Goal: Information Seeking & Learning: Learn about a topic

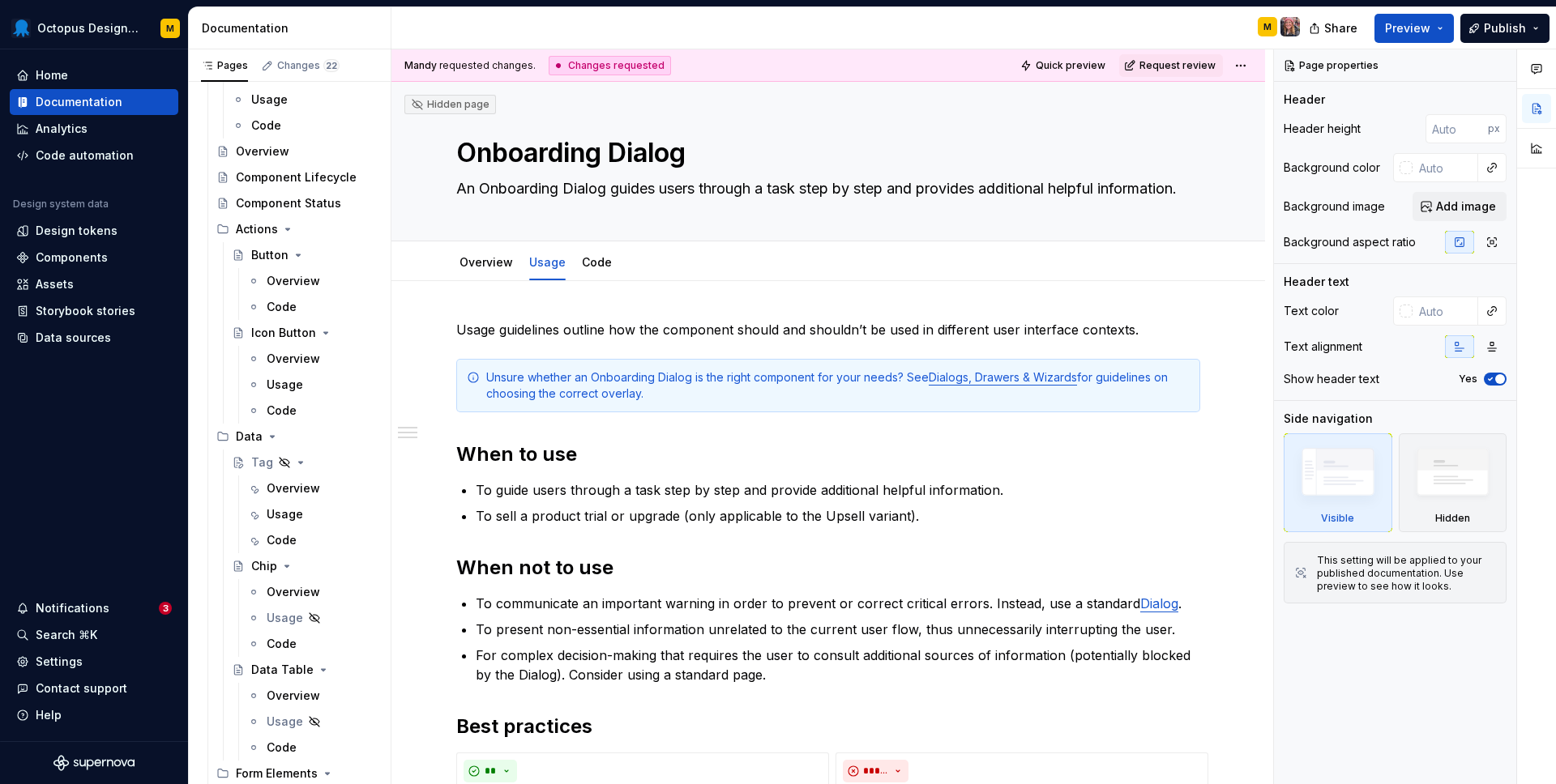
scroll to position [1039, 0]
click at [945, 374] on link "Dialogs, Drawers & Wizards" at bounding box center [1002, 377] width 148 height 14
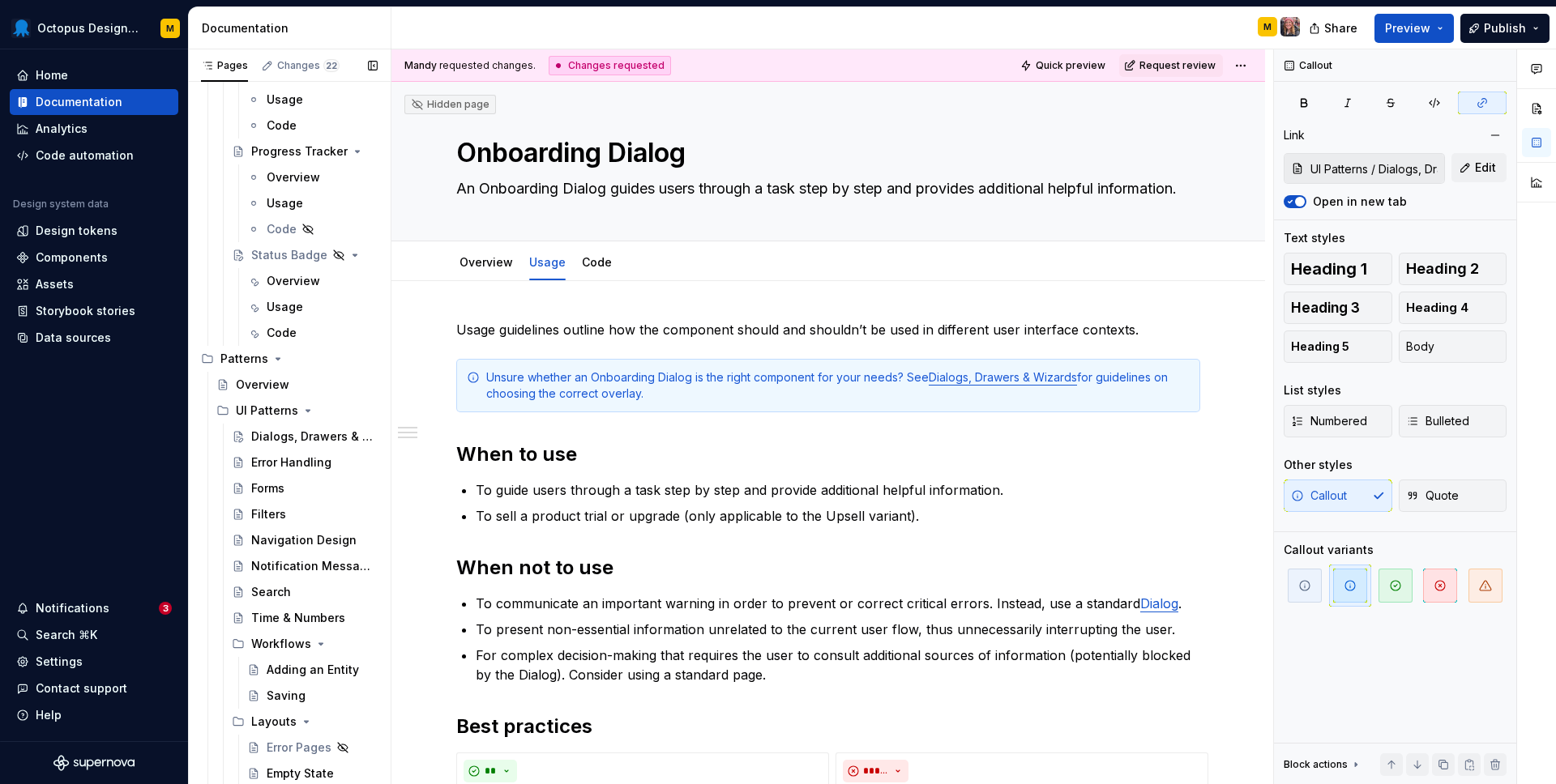
scroll to position [0, 90]
type textarea "*"
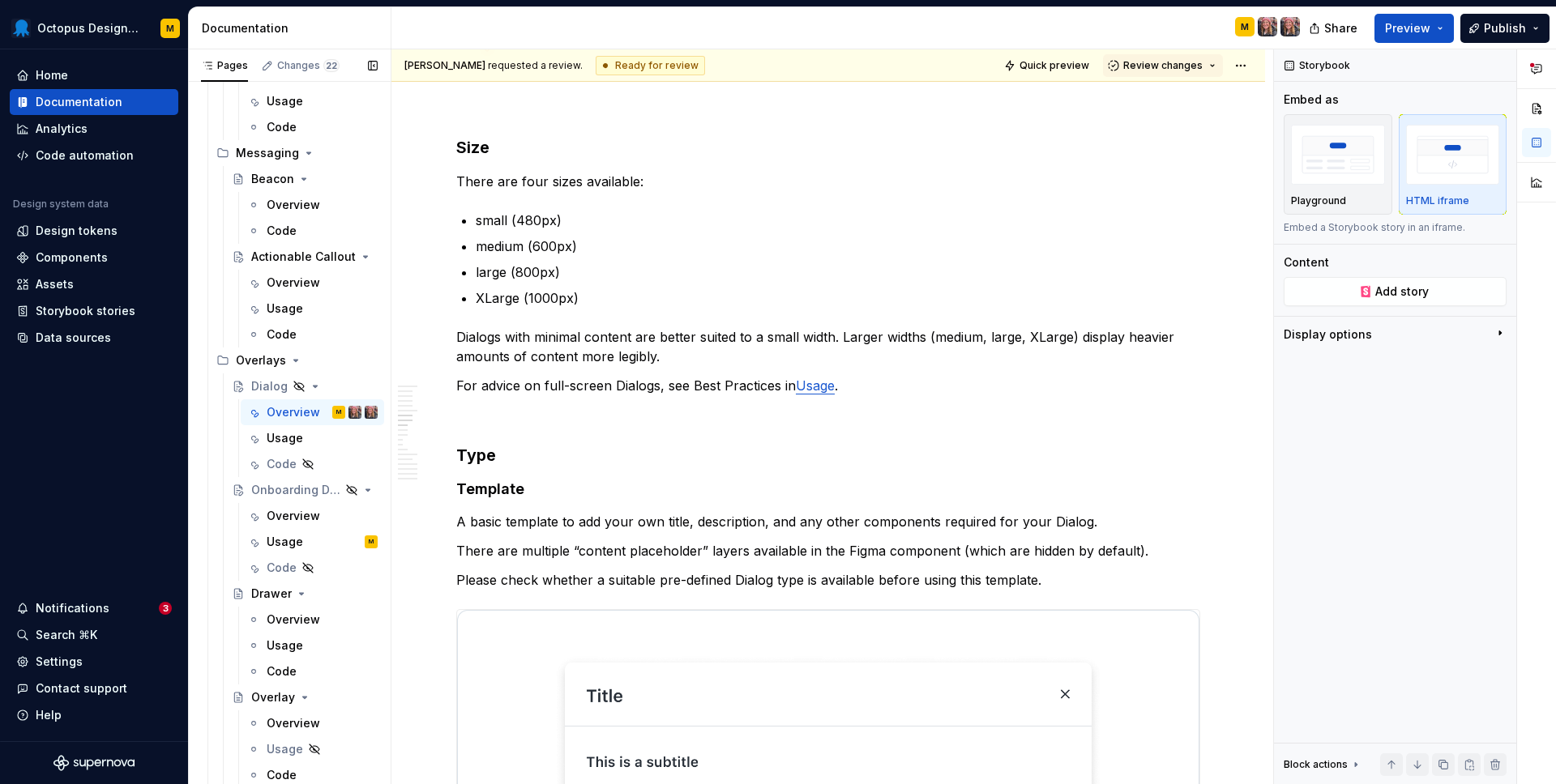
scroll to position [3406, 0]
click at [273, 489] on div "Onboarding Dialog" at bounding box center [273, 485] width 44 height 16
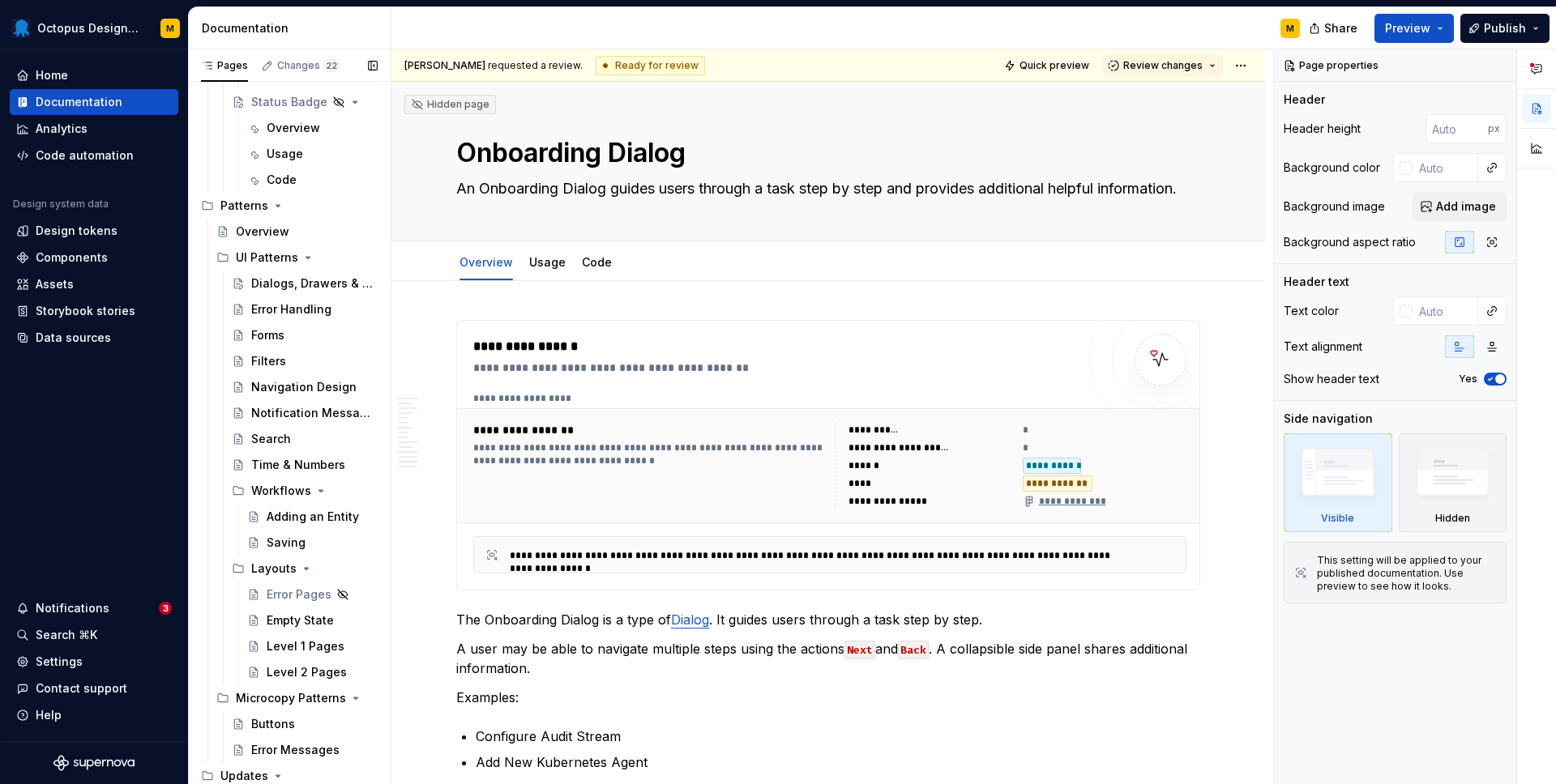
scroll to position [4959, 0]
click at [320, 271] on div "Dialogs, Drawers & Wizards" at bounding box center [290, 279] width 78 height 16
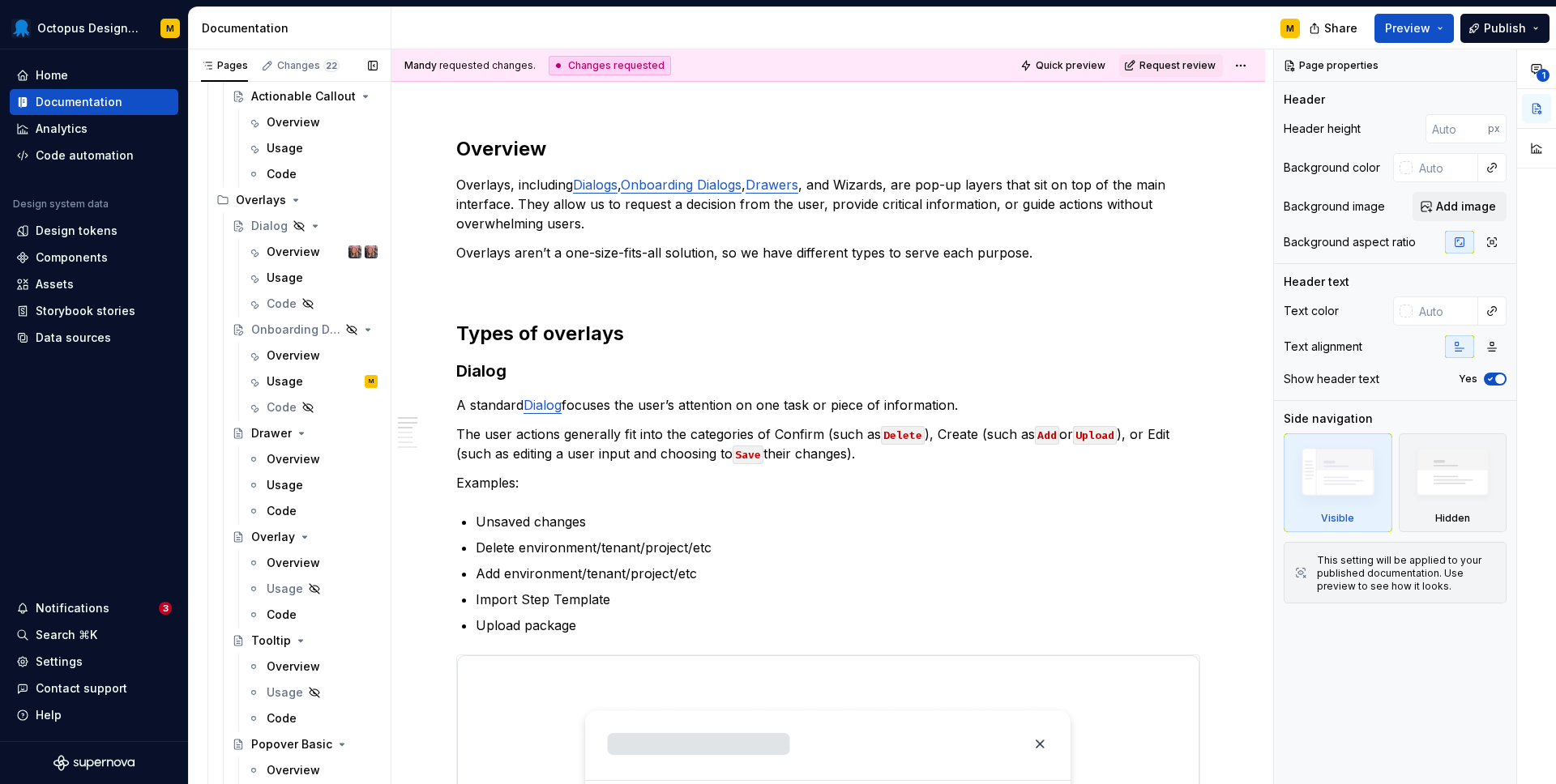
scroll to position [3555, 0]
click at [297, 259] on div "Overview" at bounding box center [294, 257] width 54 height 16
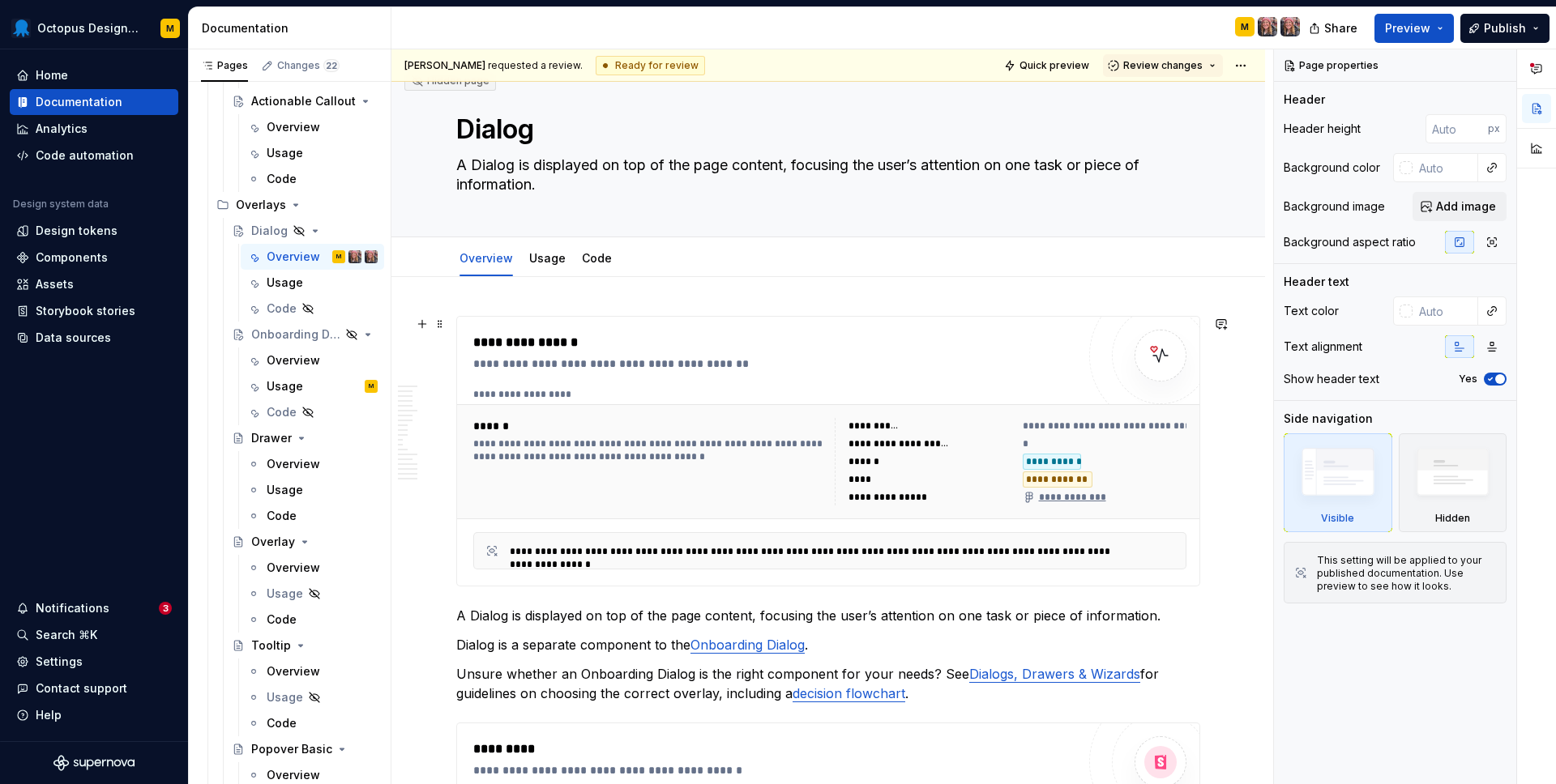
scroll to position [25, 0]
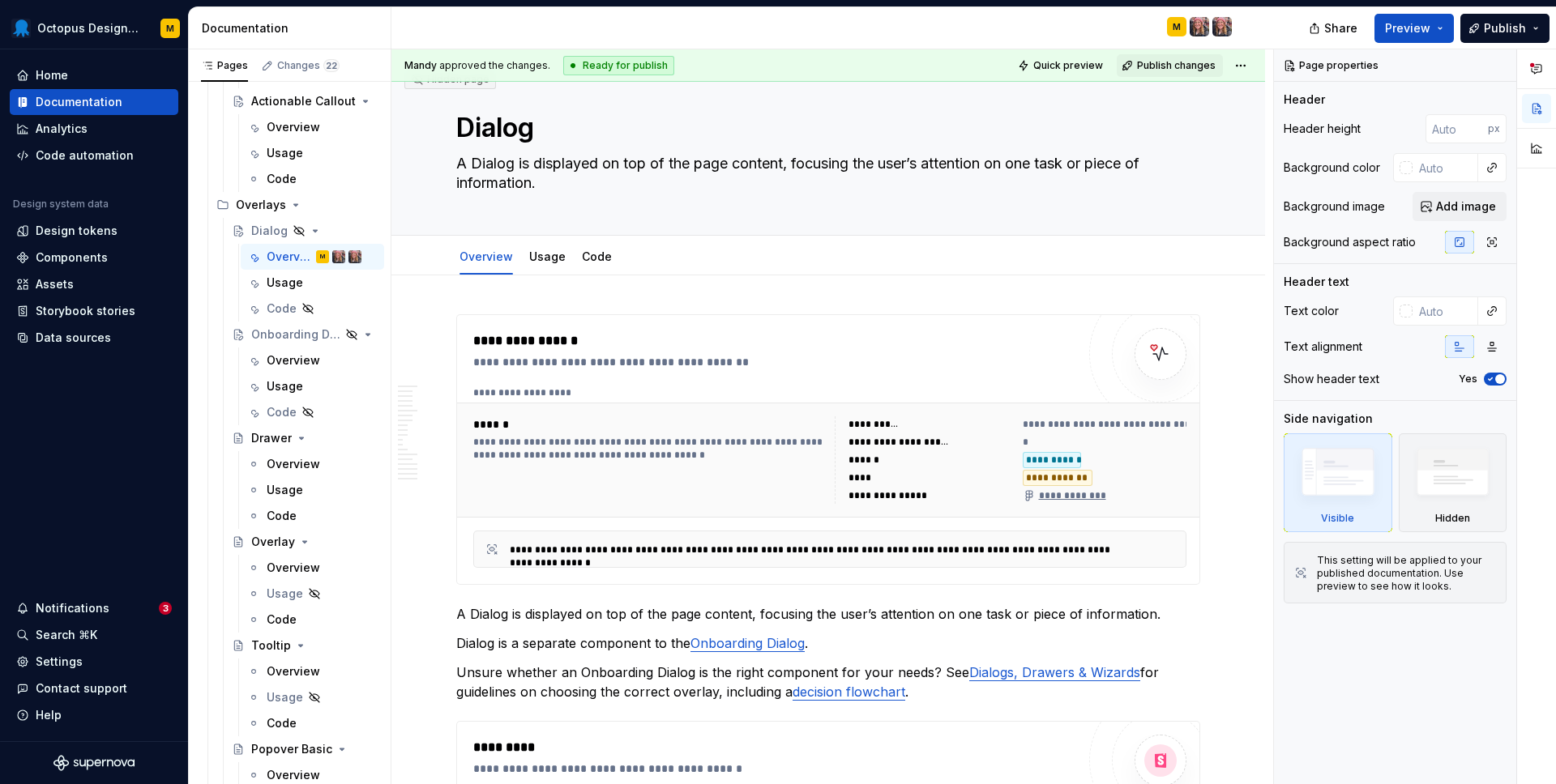
type textarea "*"
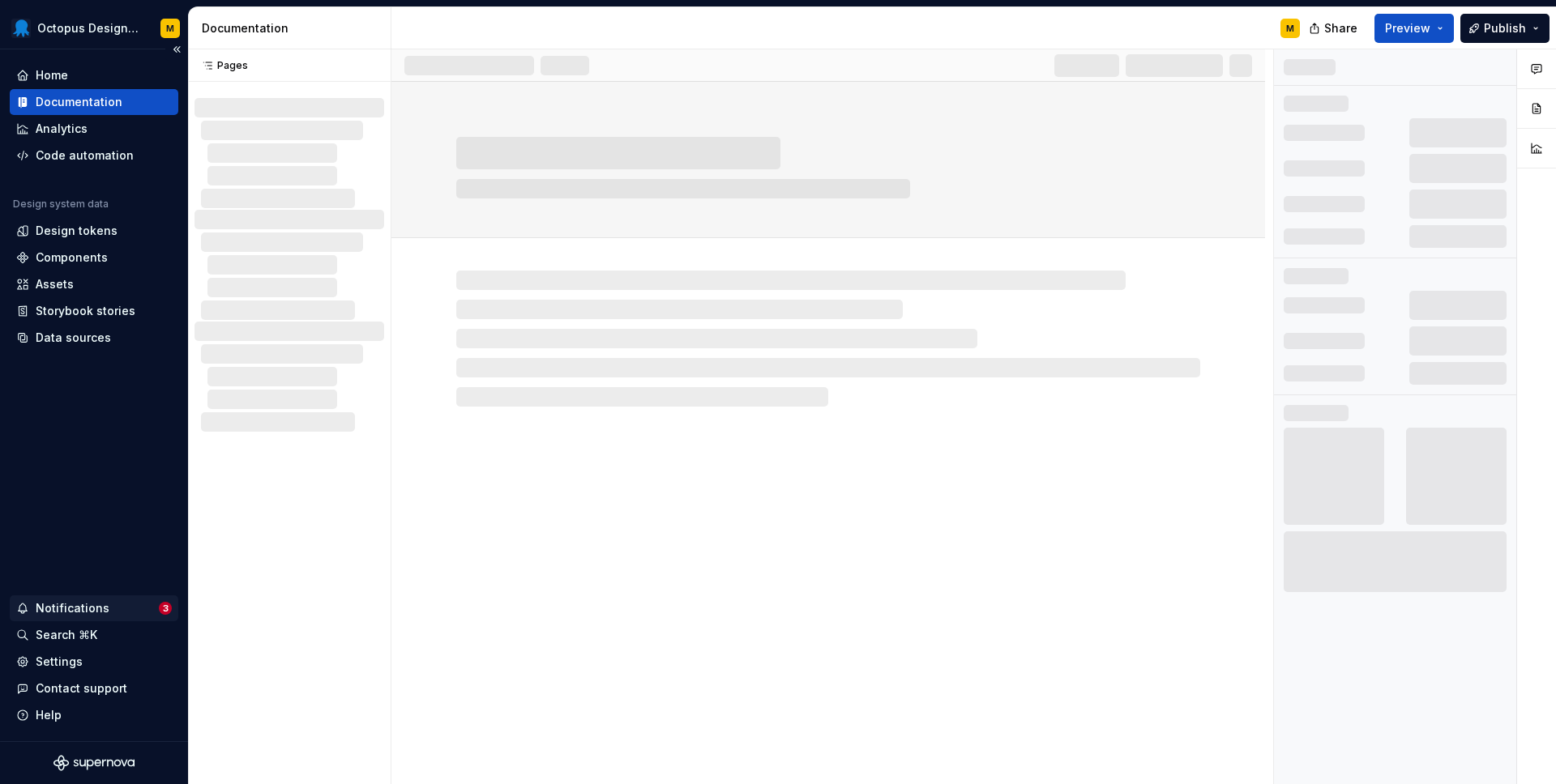
click at [56, 609] on div "Notifications" at bounding box center [72, 609] width 74 height 16
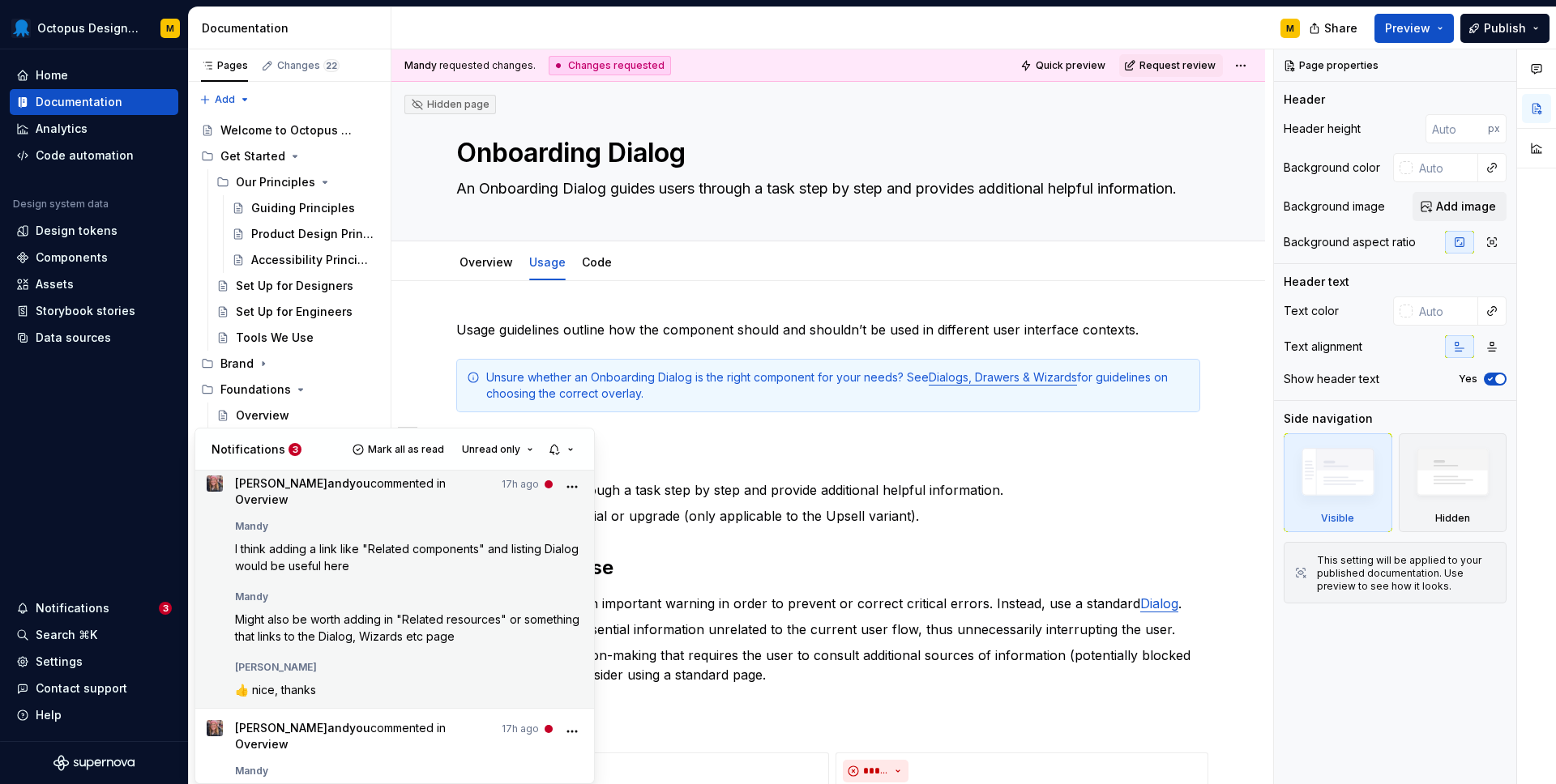
scroll to position [8, 0]
click at [581, 486] on button "More" at bounding box center [572, 485] width 22 height 22
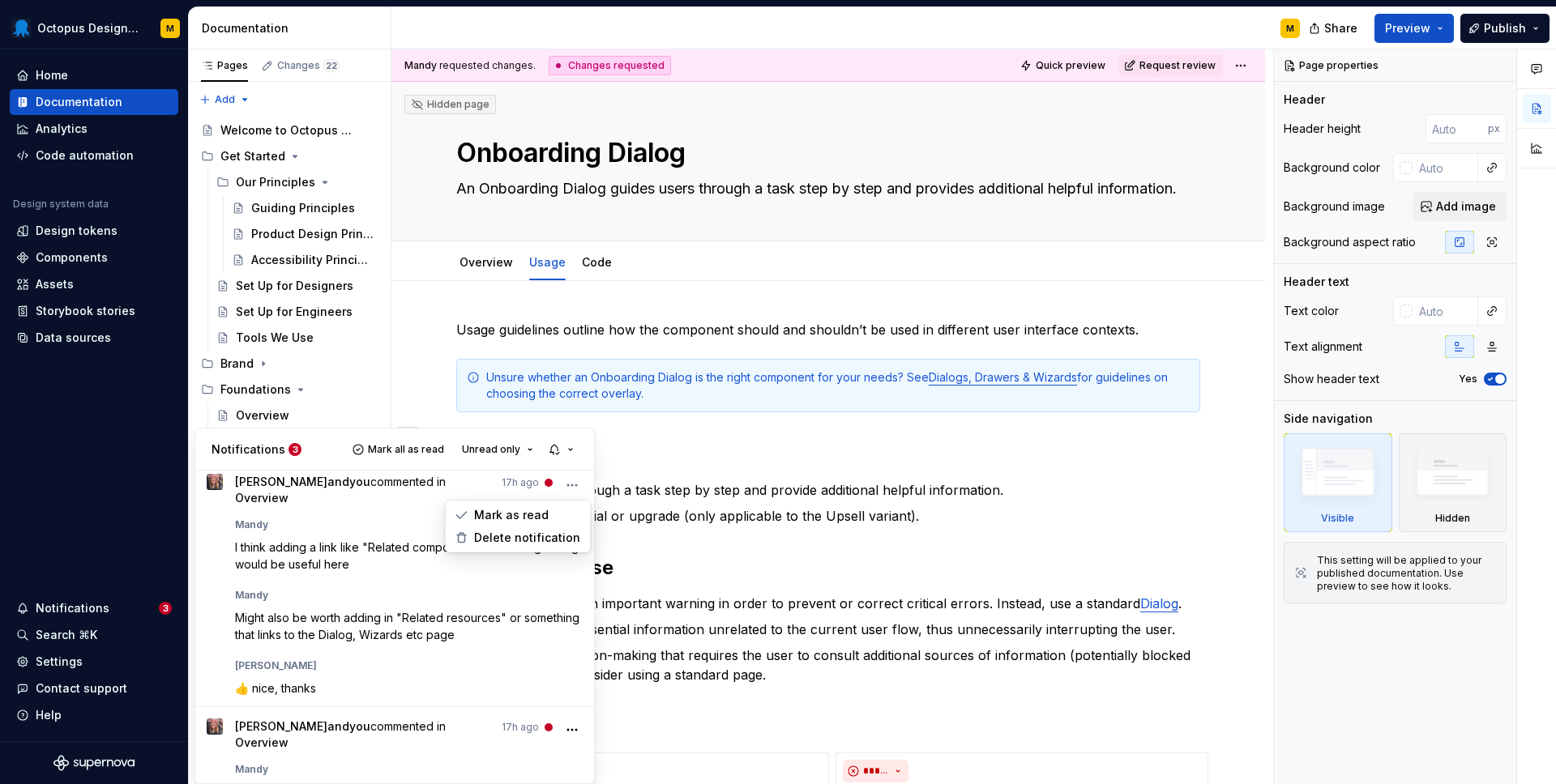
click at [784, 479] on html "Octopus Design System M Home Documentation Analytics Code automation Design sys…" at bounding box center [778, 392] width 1556 height 784
click at [785, 474] on html "Octopus Design System M Home Documentation Analytics Code automation Design sys…" at bounding box center [778, 392] width 1556 height 784
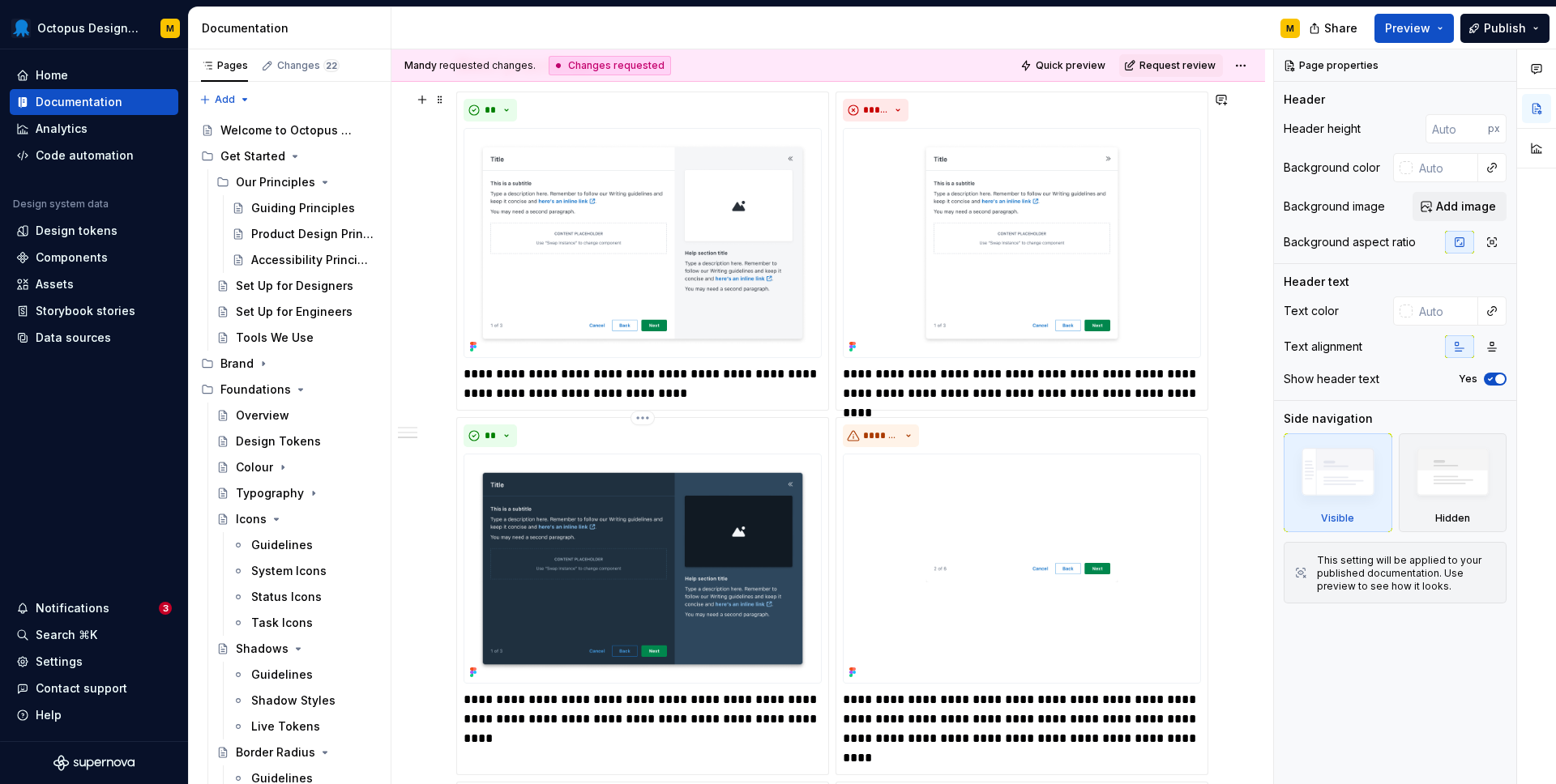
scroll to position [0, 0]
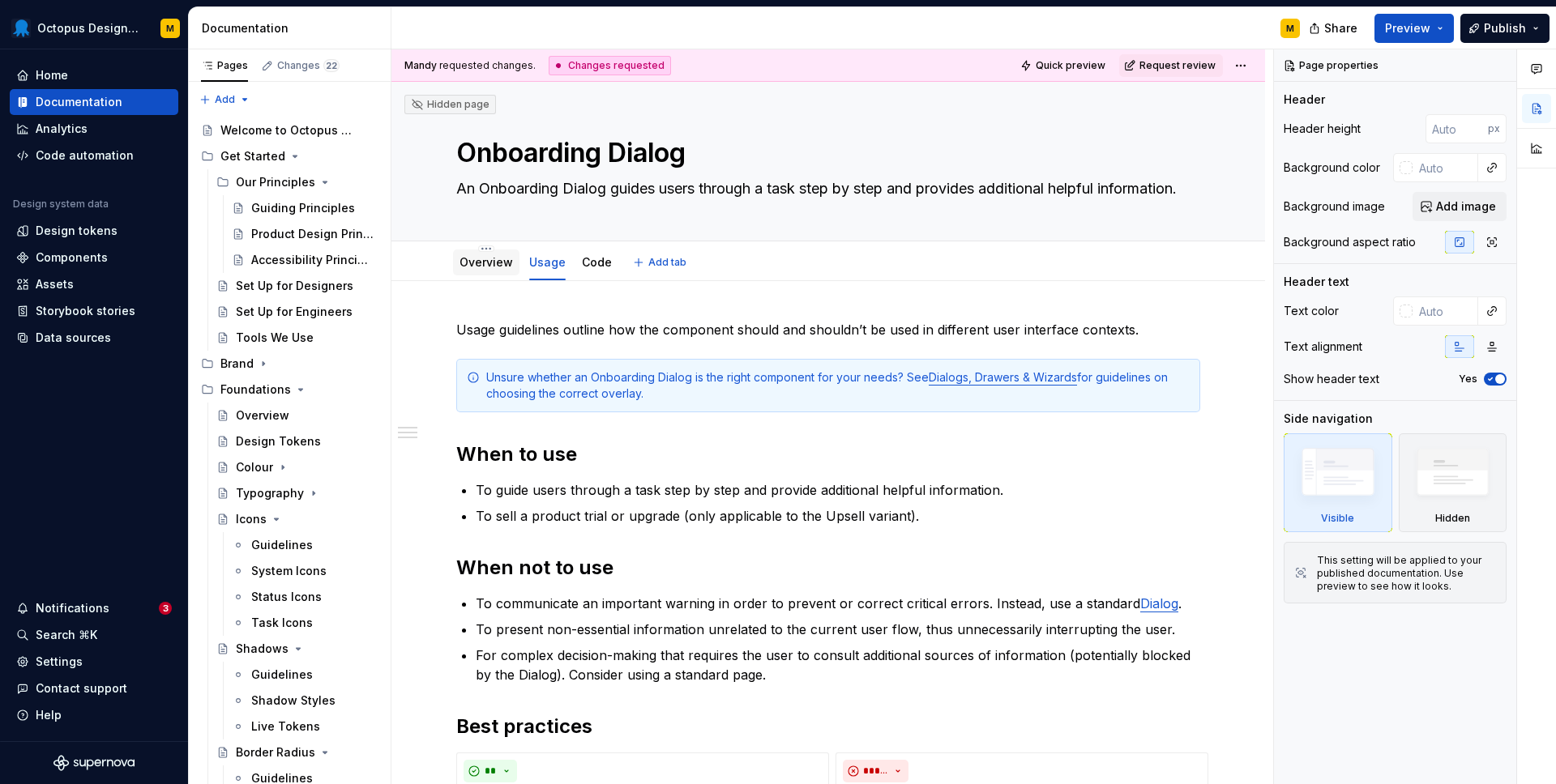
click at [464, 267] on link "Overview" at bounding box center [487, 262] width 54 height 14
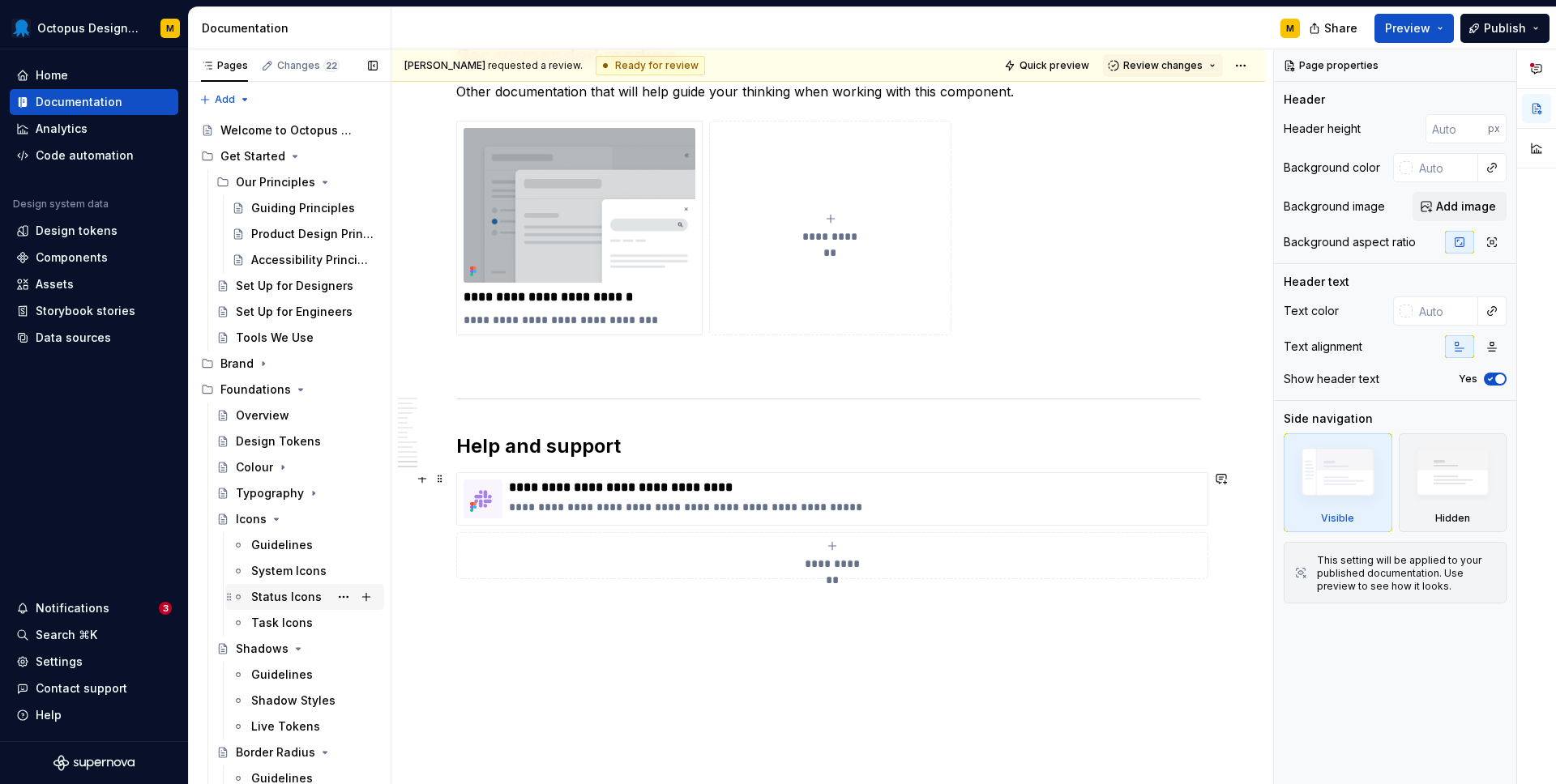
scroll to position [7371, 0]
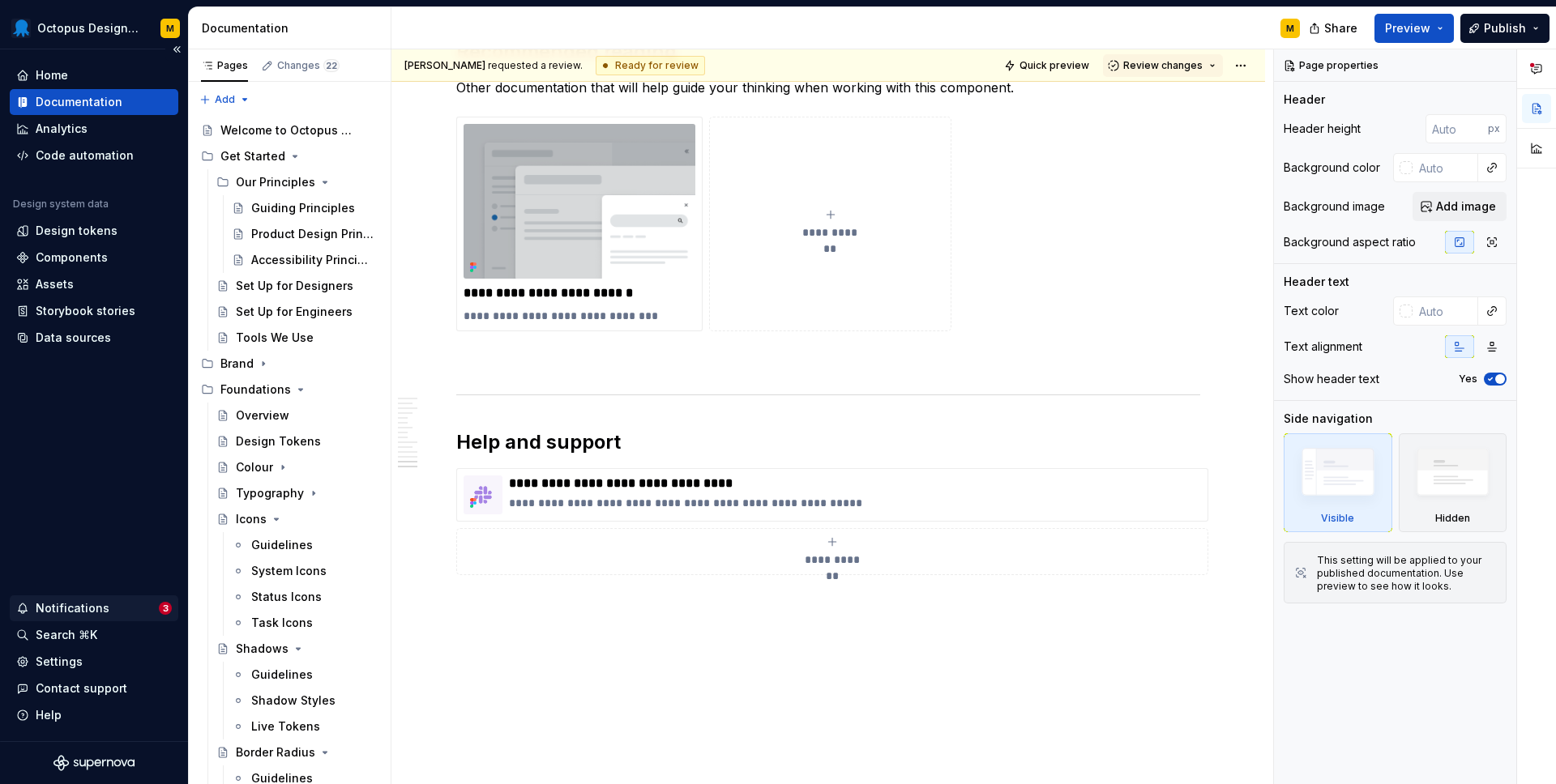
click at [118, 610] on div "Notifications" at bounding box center [88, 609] width 143 height 16
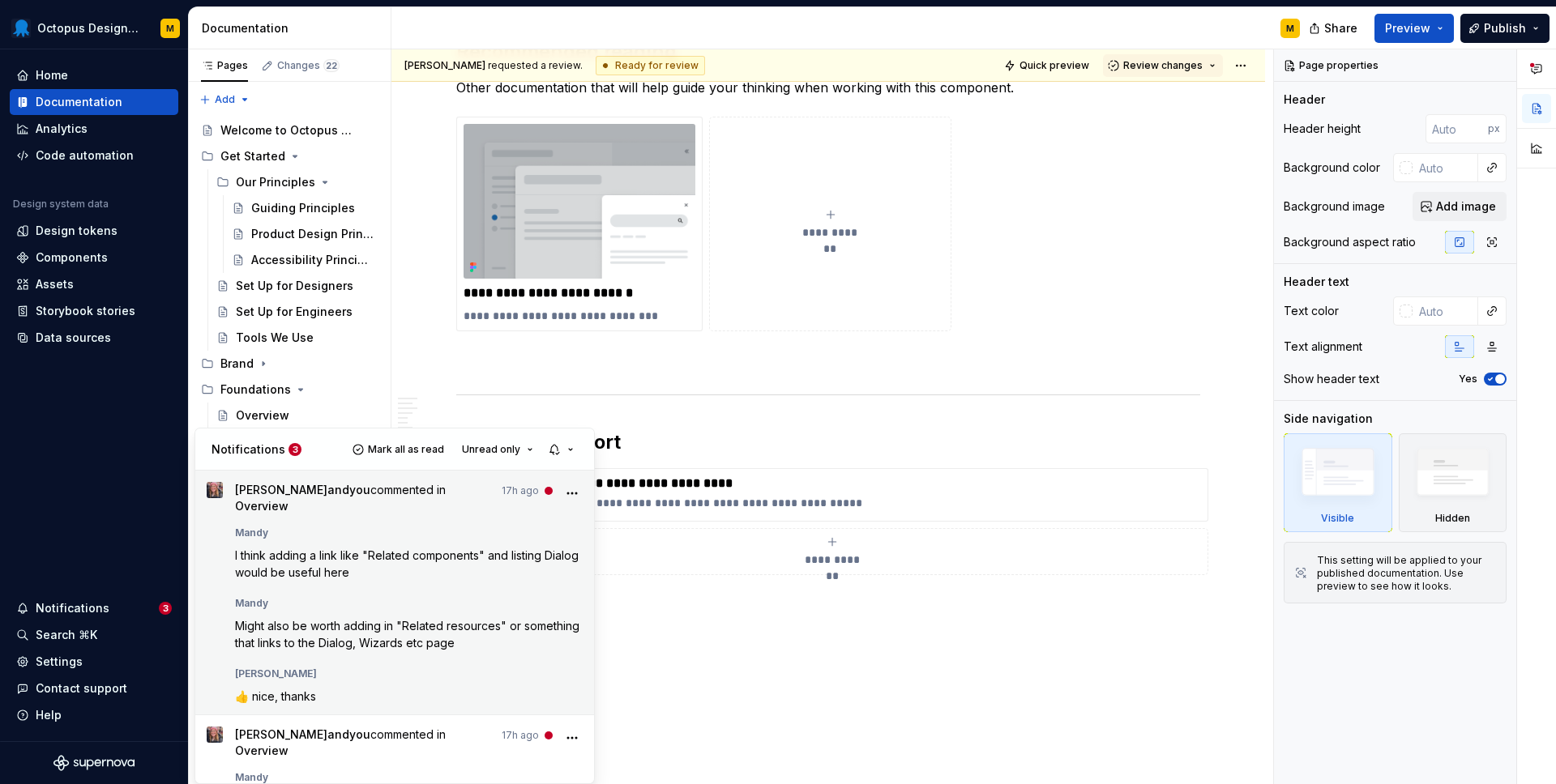
click at [570, 495] on icon "More" at bounding box center [572, 494] width 16 height 16
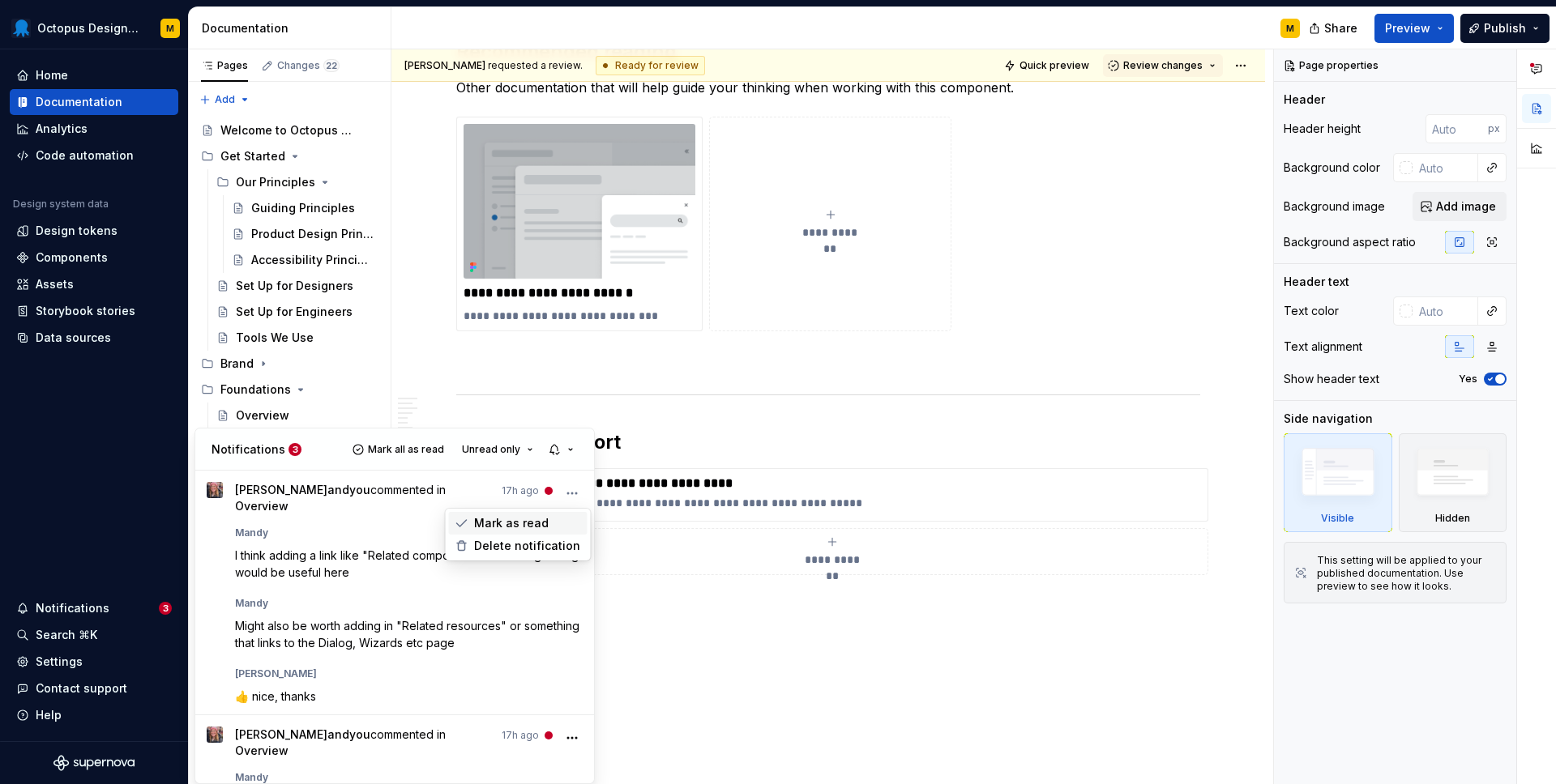
click at [545, 520] on div "Mark as read" at bounding box center [518, 524] width 139 height 23
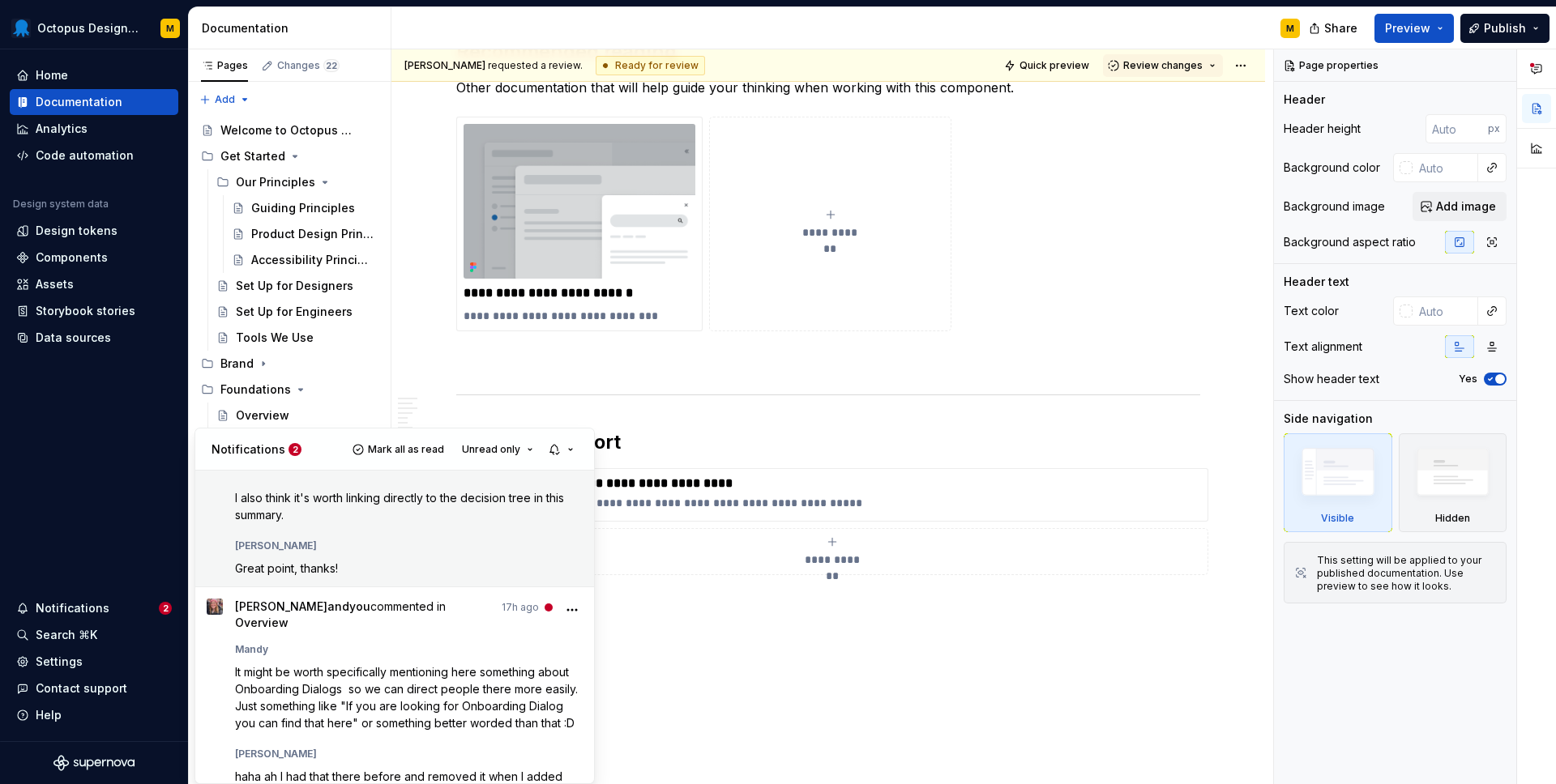
scroll to position [383, 0]
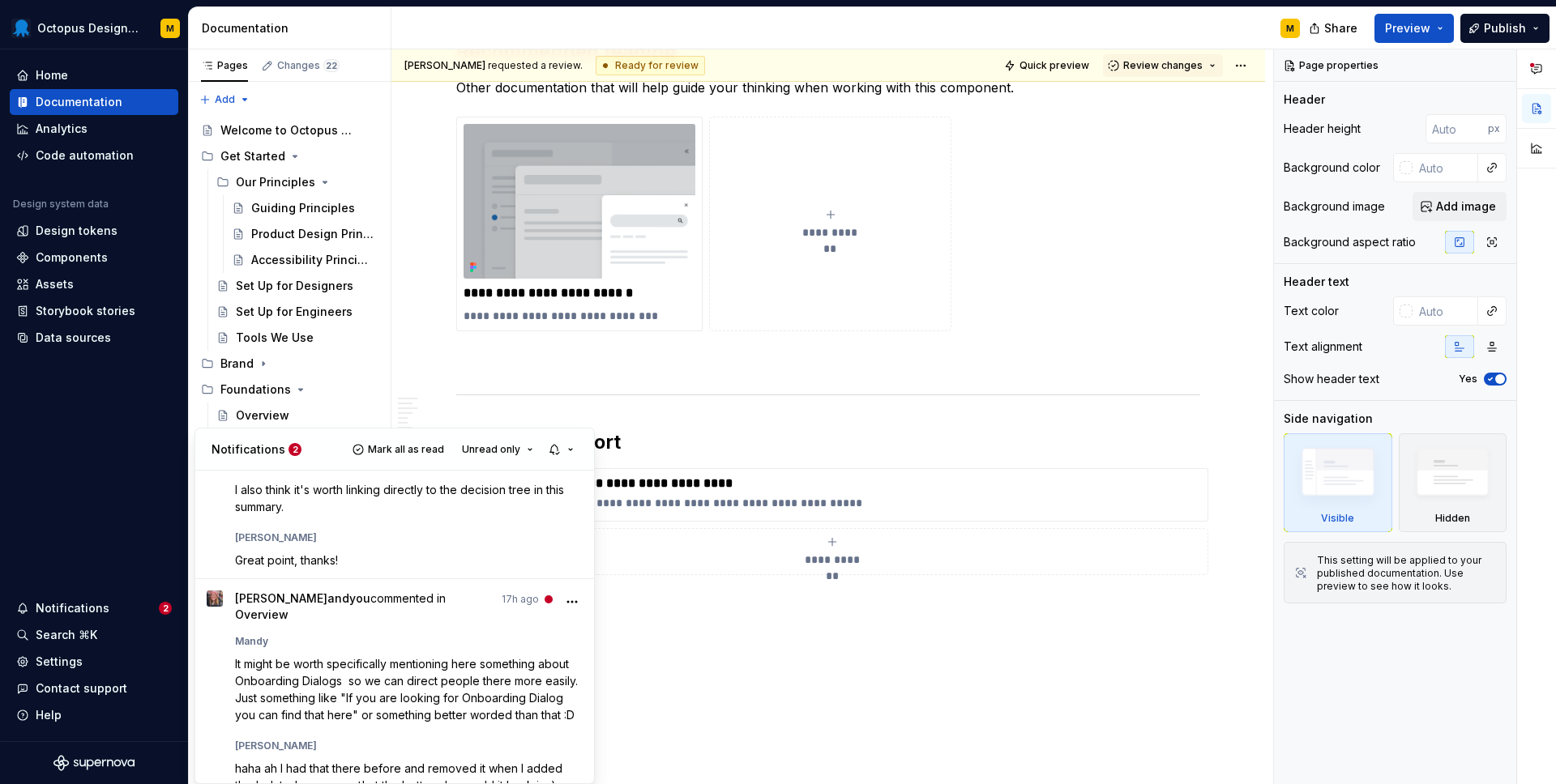
click at [882, 507] on html "Octopus Design System M Home Documentation Analytics Code automation Design sys…" at bounding box center [778, 392] width 1556 height 784
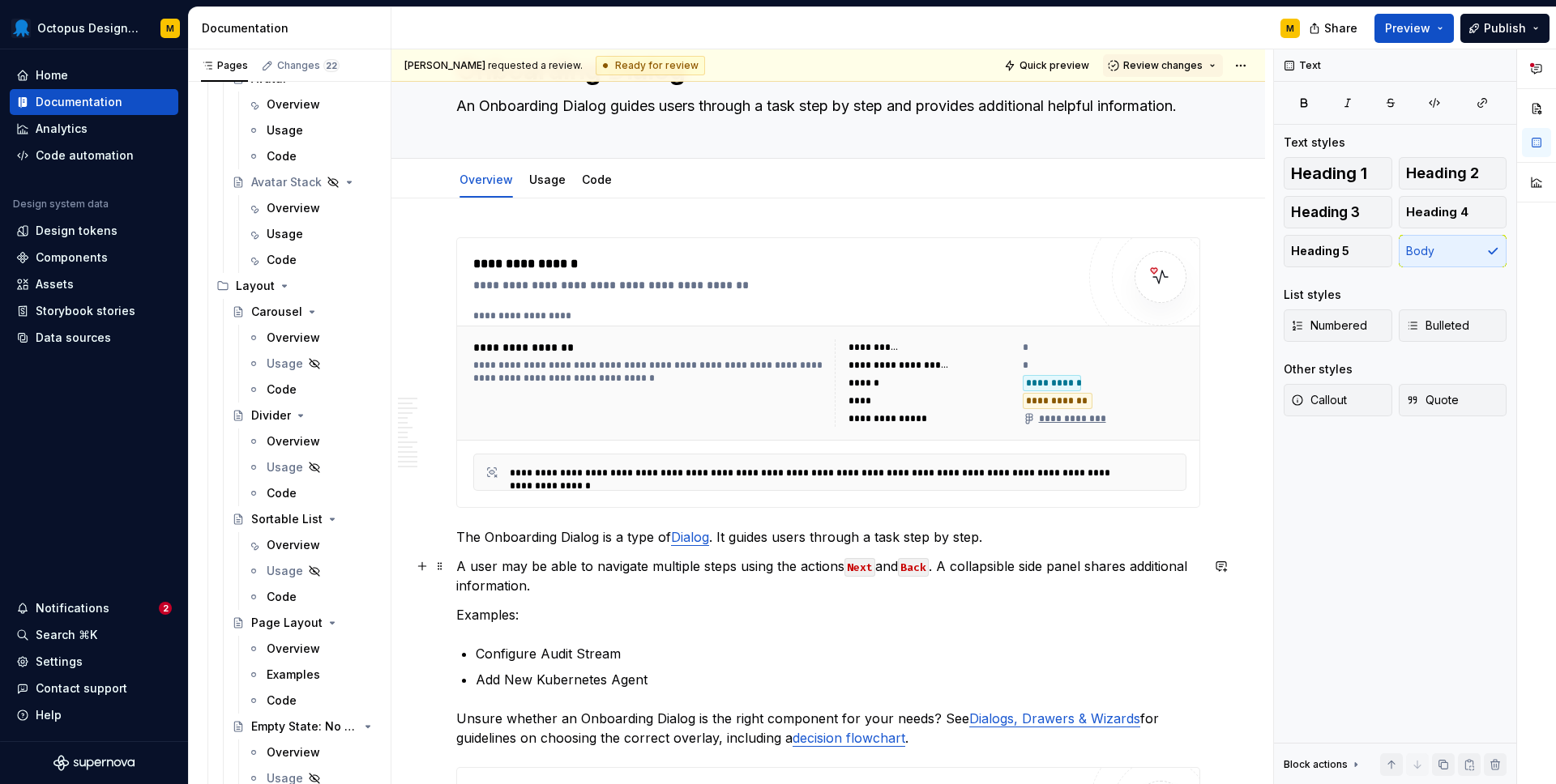
scroll to position [87, 0]
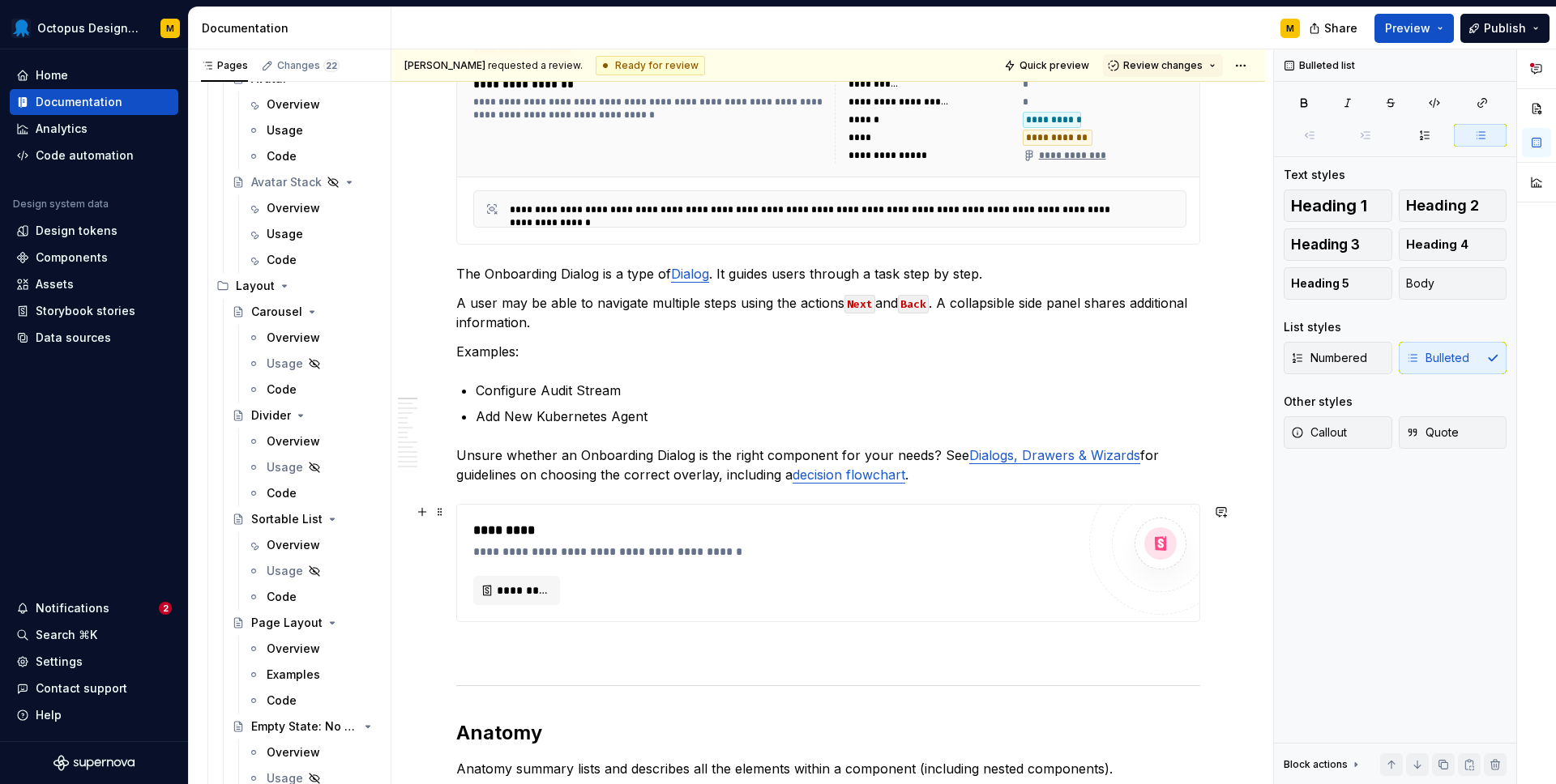
scroll to position [358, 0]
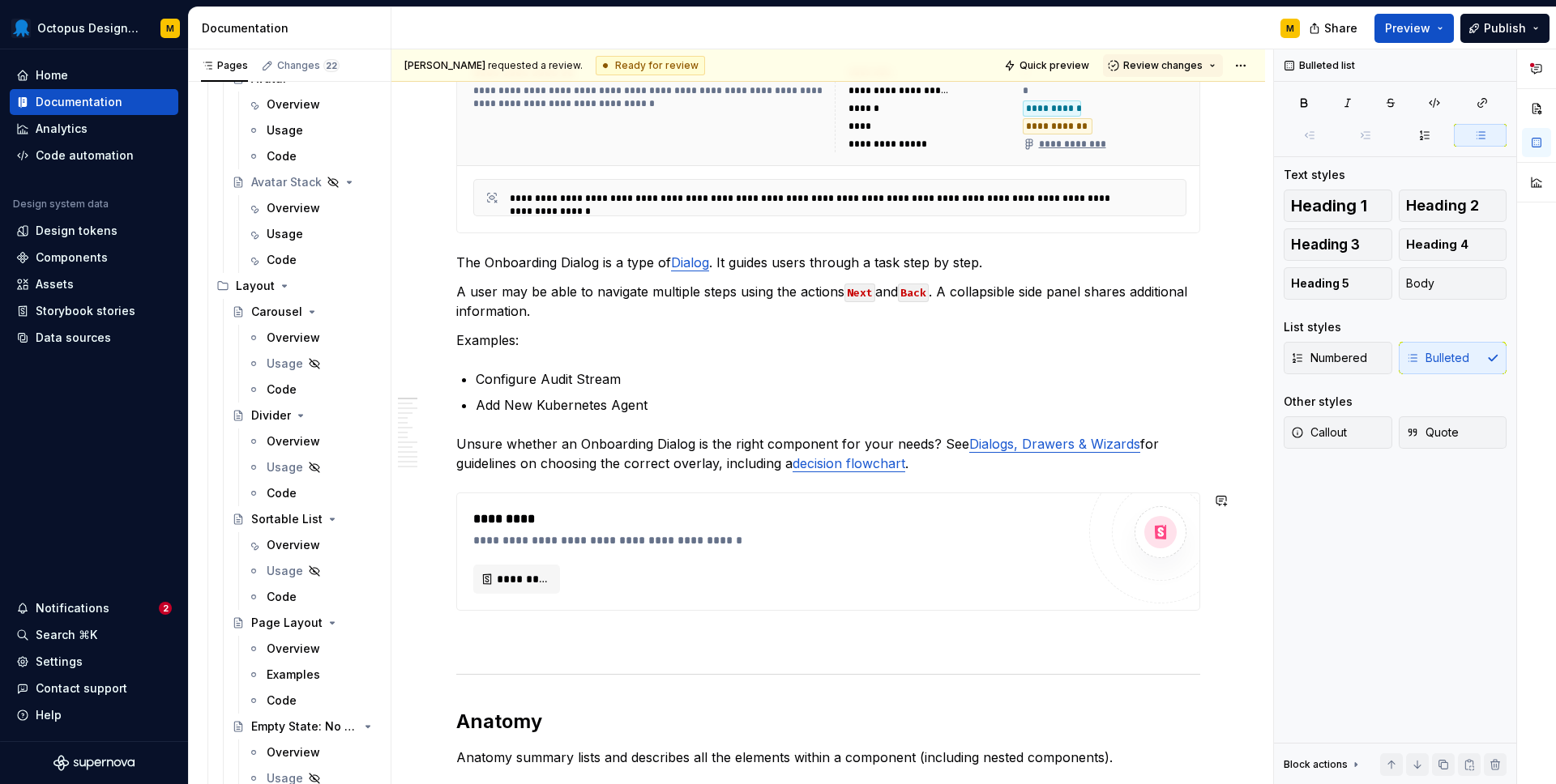
click at [572, 636] on p at bounding box center [828, 640] width 744 height 19
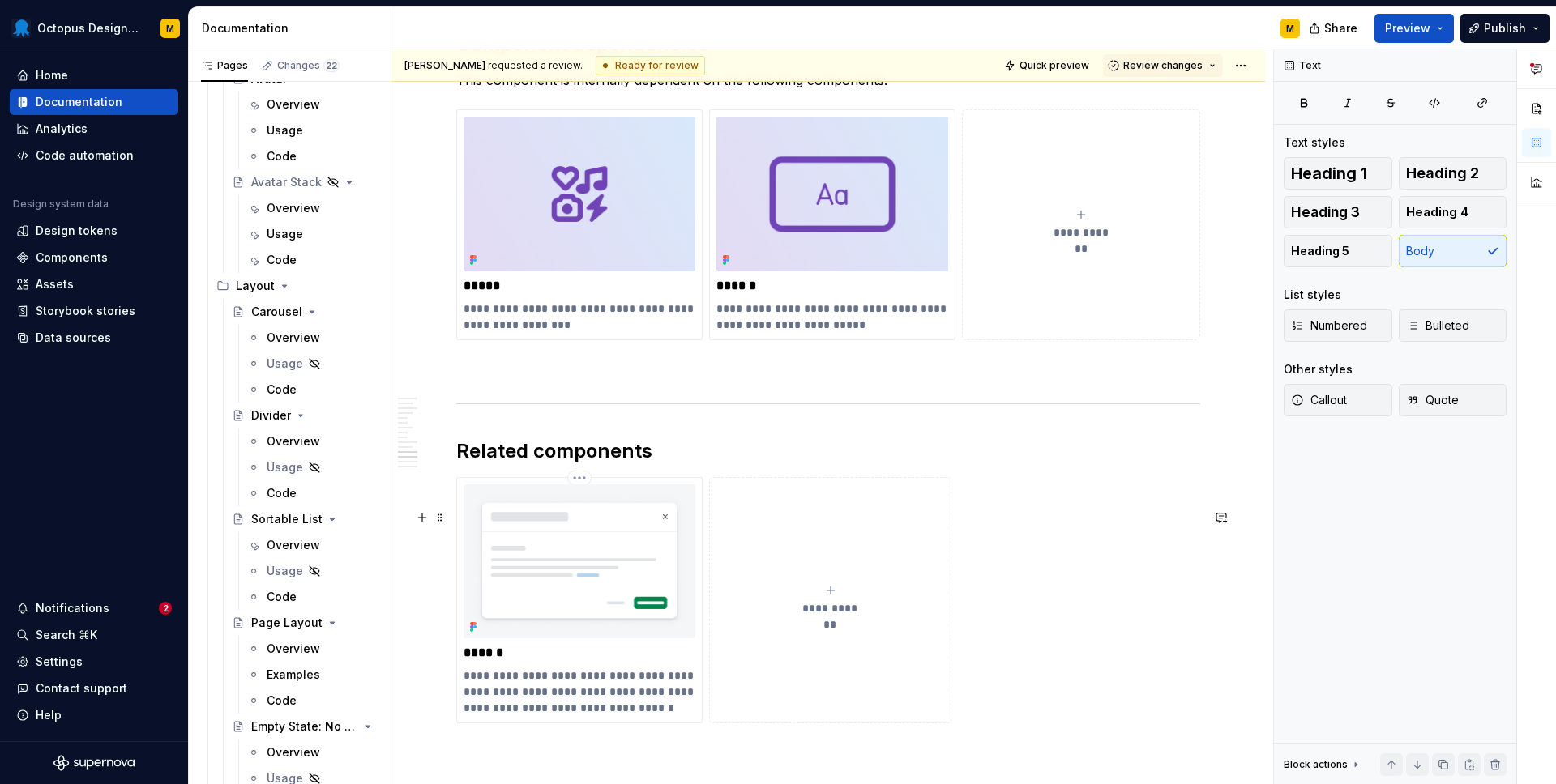
scroll to position [6592, 0]
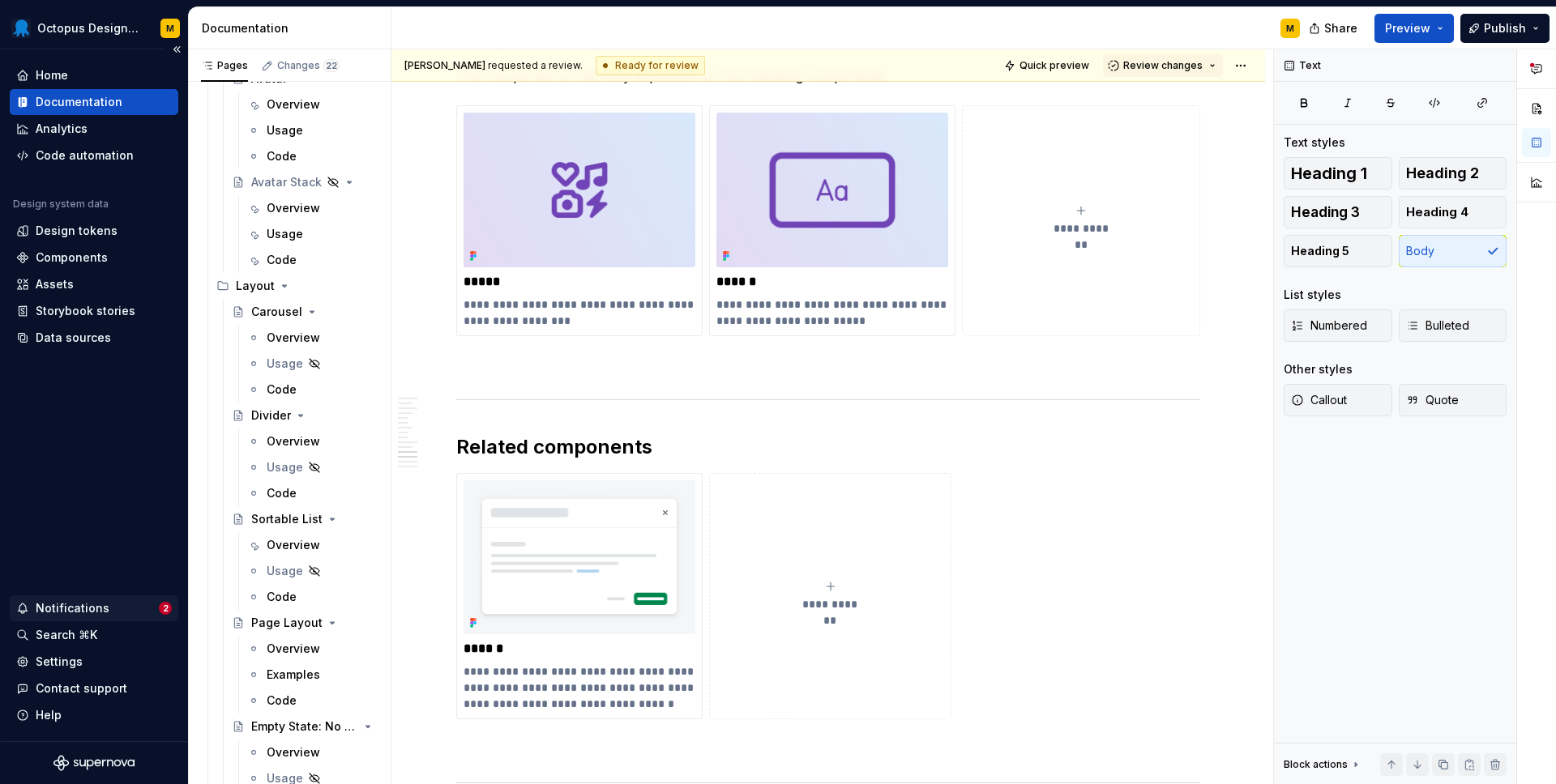
click at [127, 610] on div "Notifications" at bounding box center [88, 609] width 143 height 16
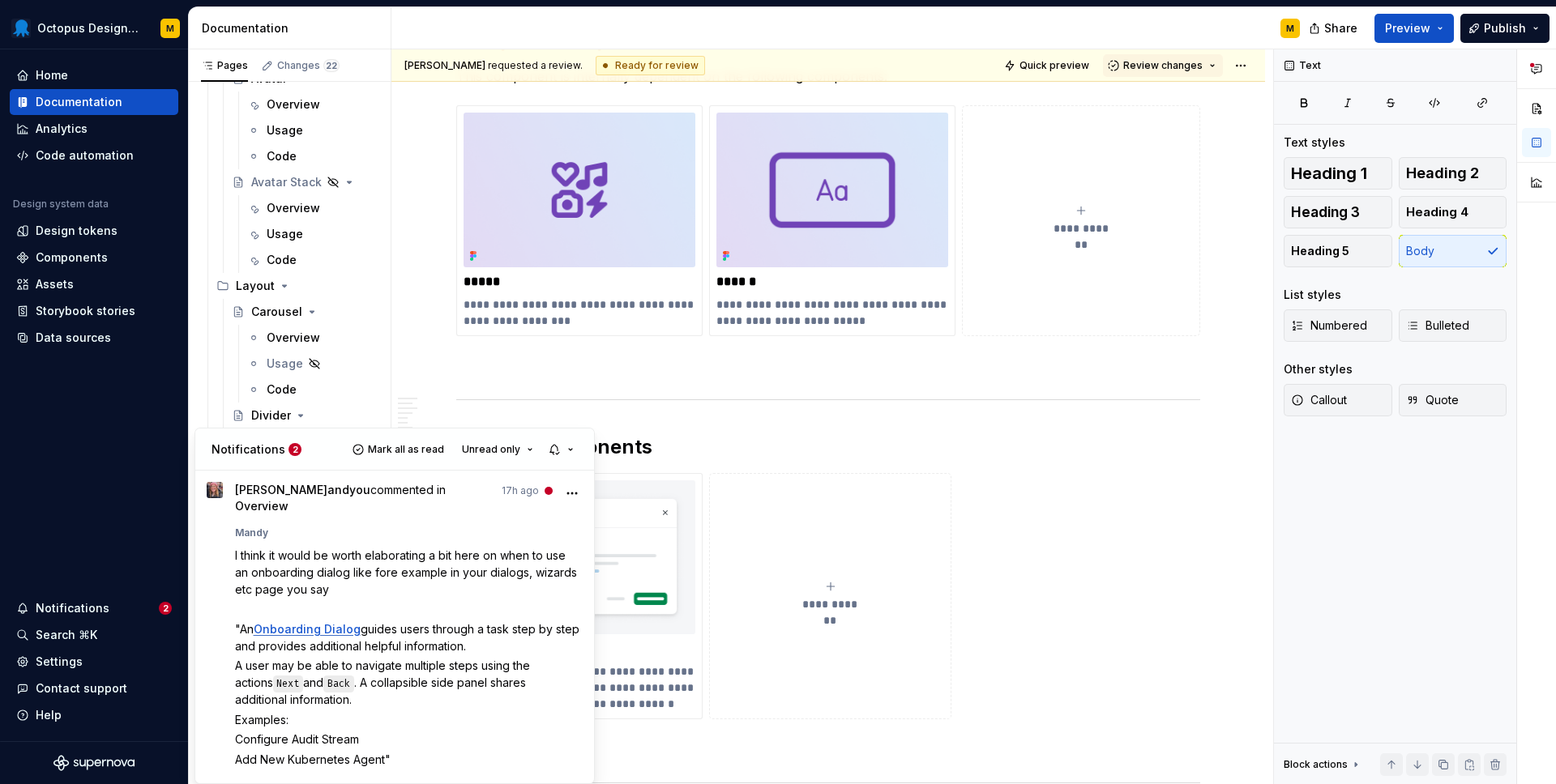
click at [1166, 71] on html "Octopus Design System M Home Documentation Analytics Code automation Design sys…" at bounding box center [778, 392] width 1556 height 784
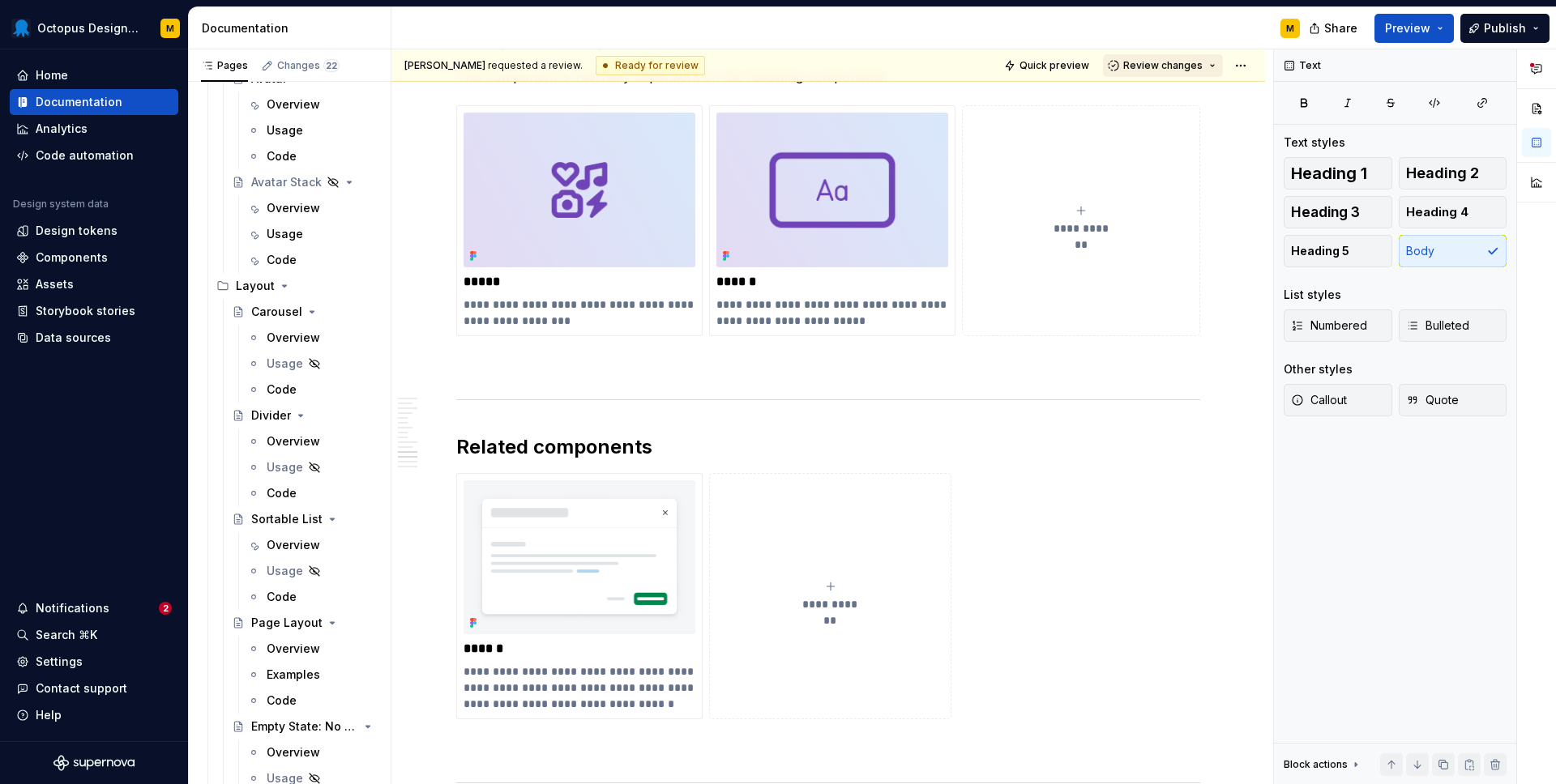
click at [1187, 60] on span "Review changes" at bounding box center [1163, 66] width 79 height 13
click at [1189, 96] on div "Approve" at bounding box center [1215, 97] width 142 height 16
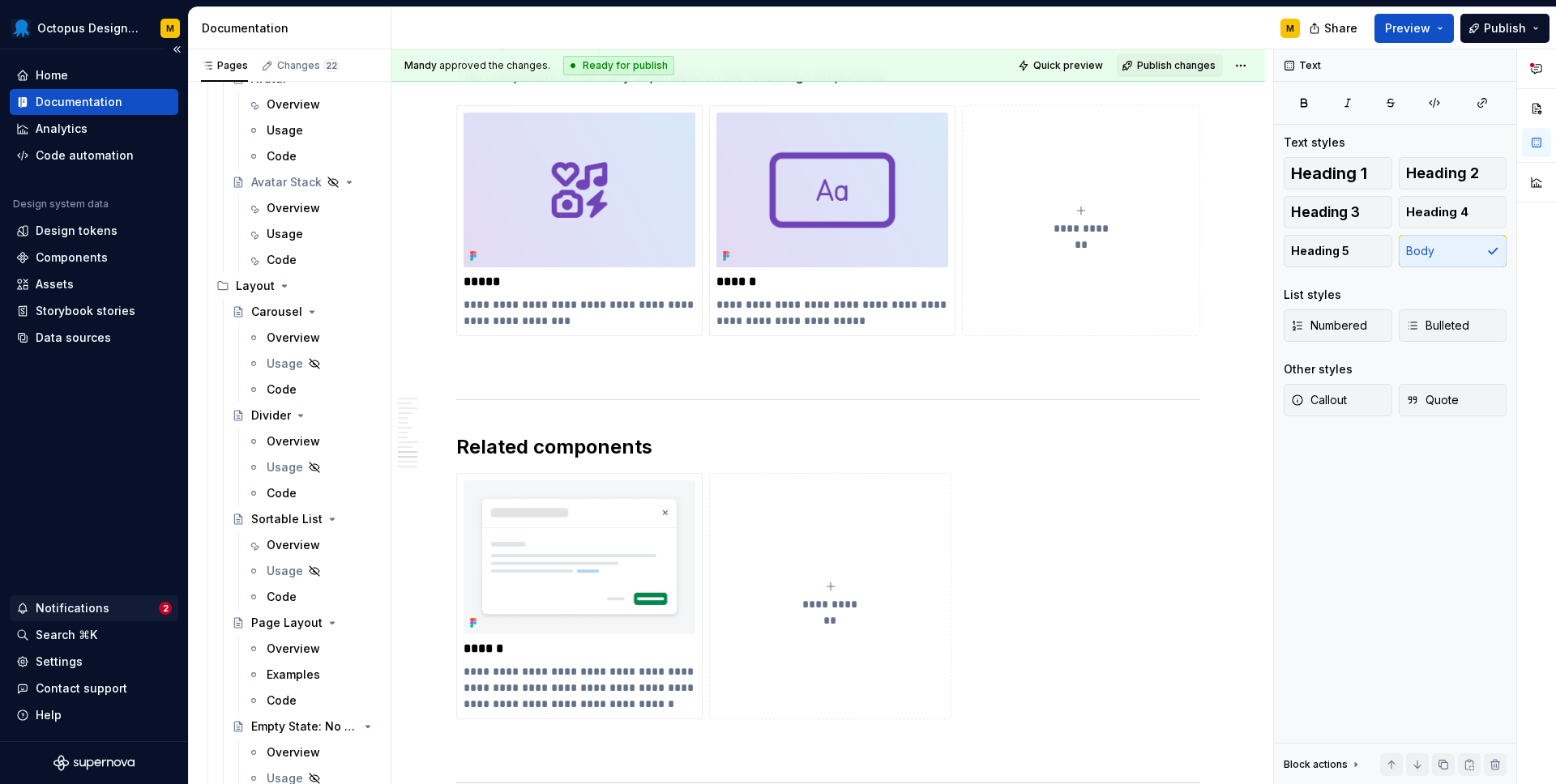
click at [101, 611] on div "Notifications" at bounding box center [72, 609] width 74 height 16
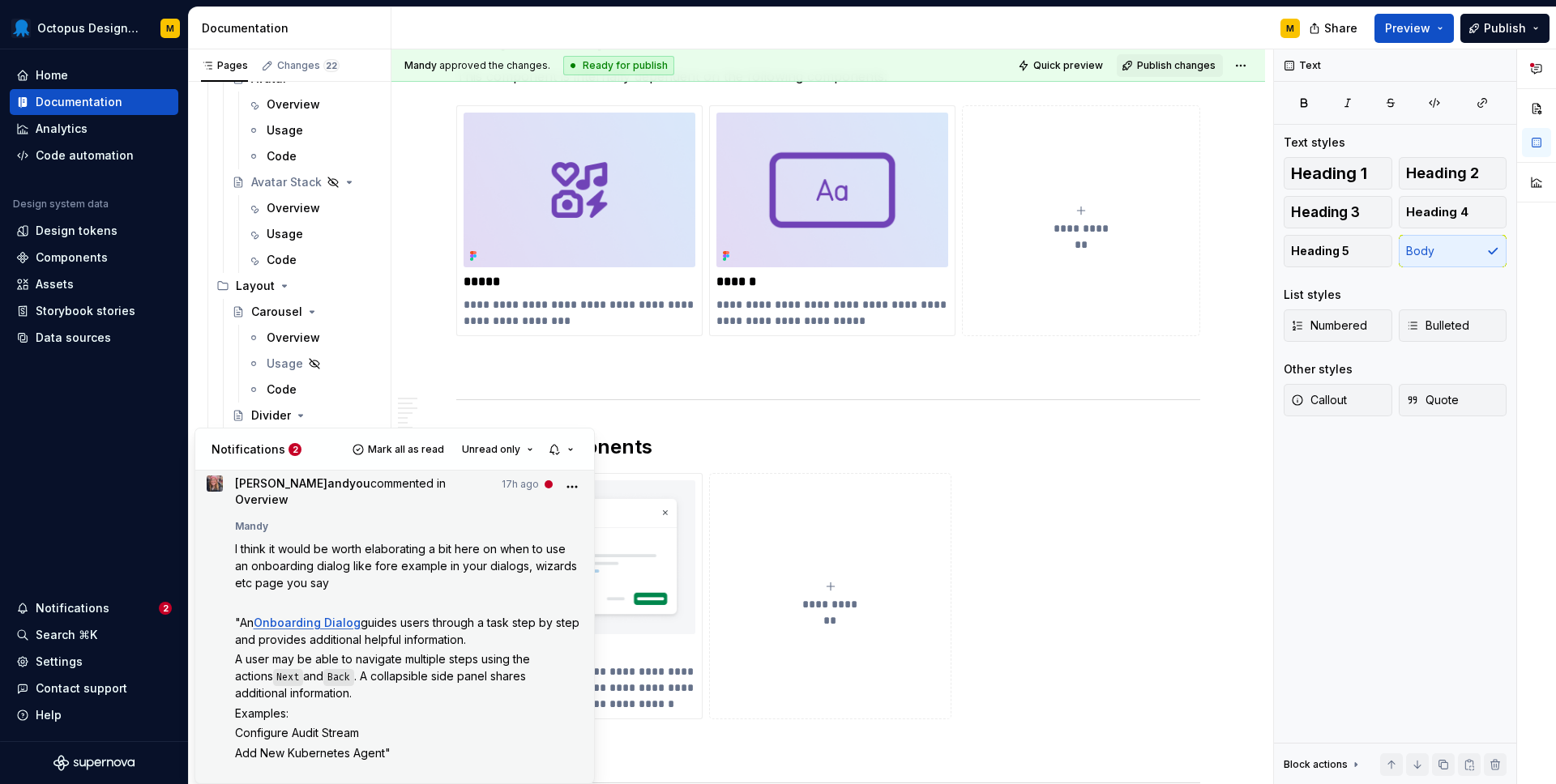
scroll to position [0, 0]
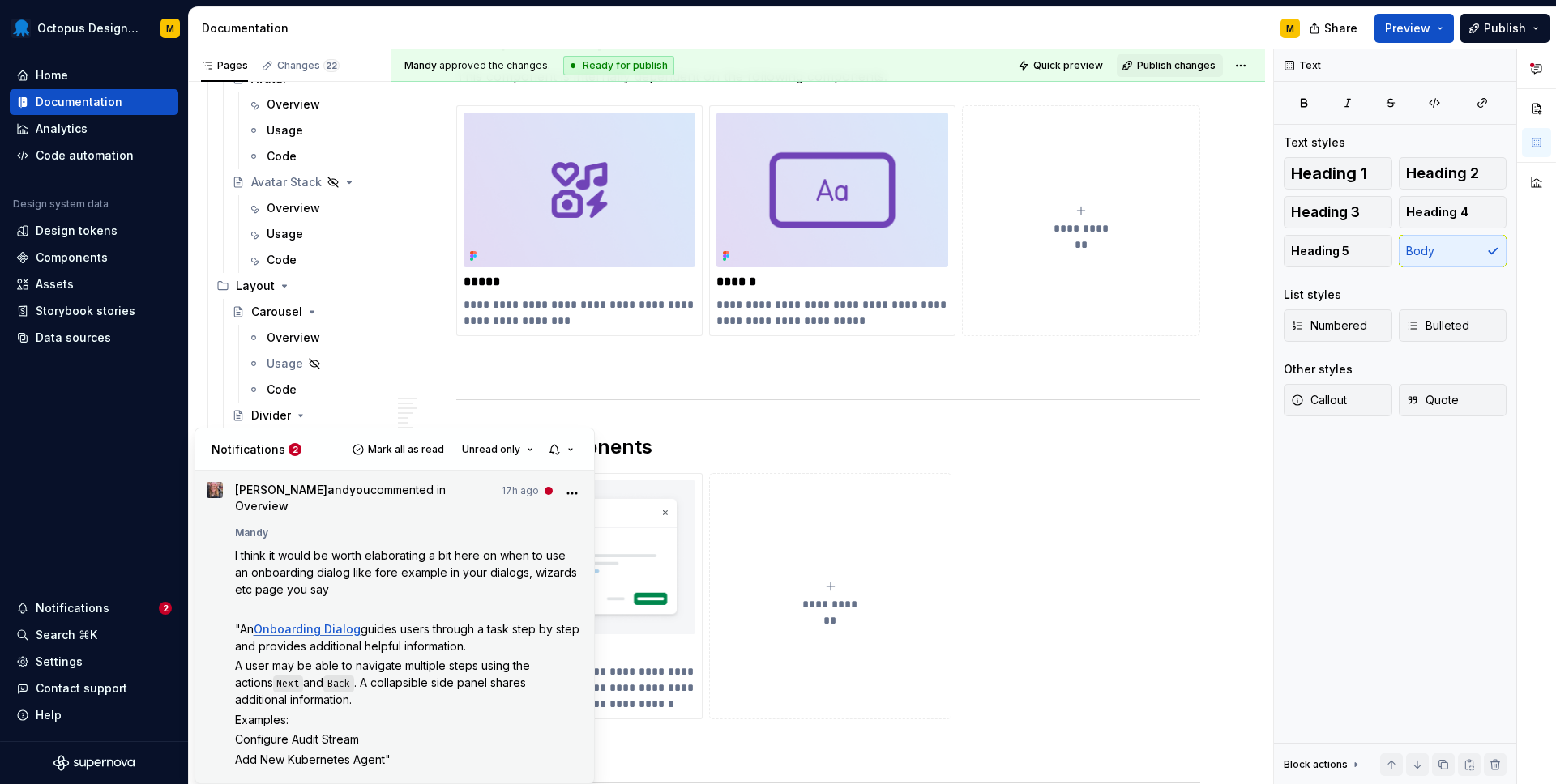
click at [573, 489] on icon "More" at bounding box center [572, 494] width 16 height 16
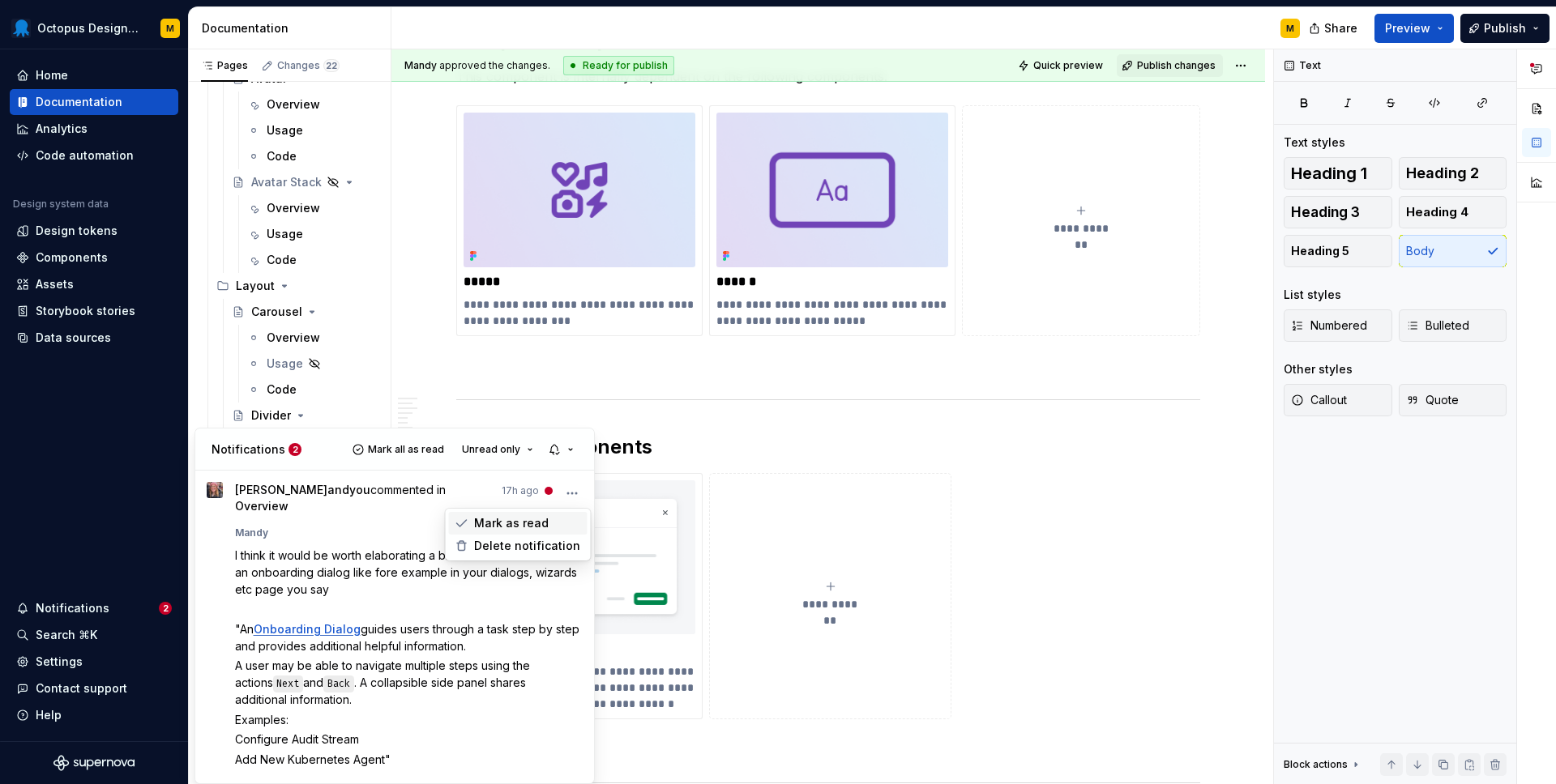
click at [552, 523] on div "Mark as read" at bounding box center [518, 524] width 139 height 23
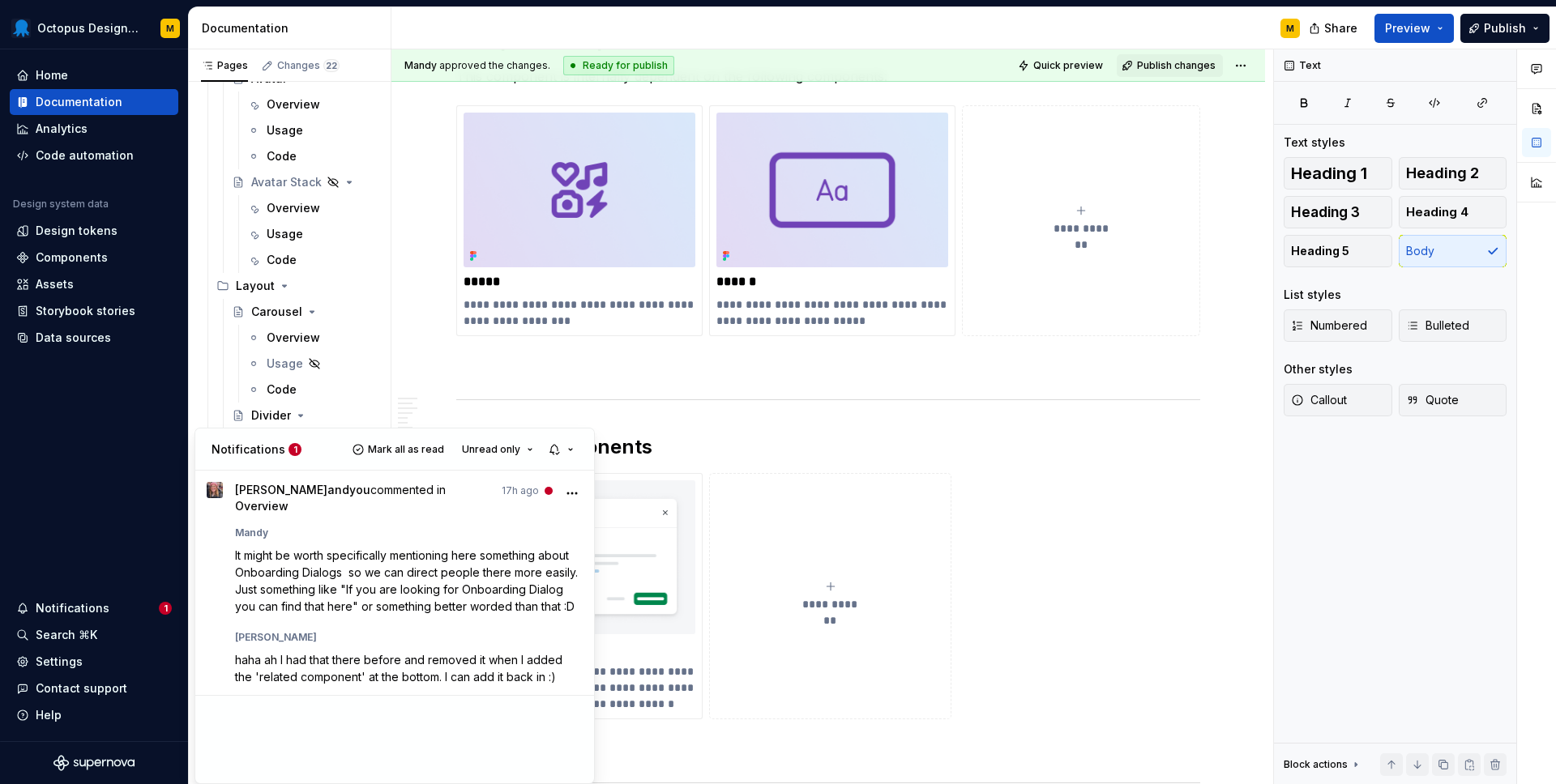
click at [893, 525] on html "Octopus Design System M Home Documentation Analytics Code automation Design sys…" at bounding box center [778, 392] width 1556 height 784
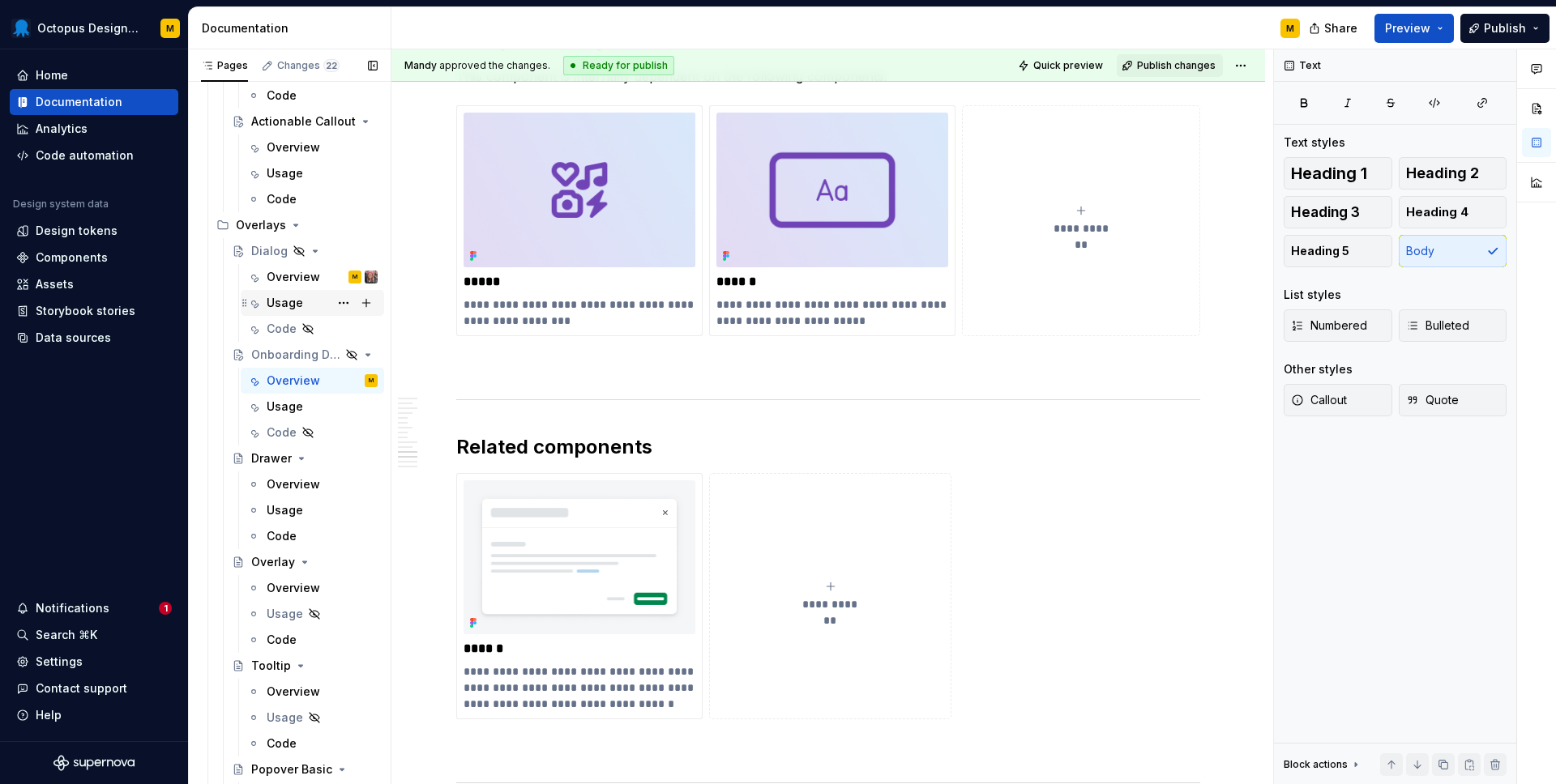
scroll to position [3555, 0]
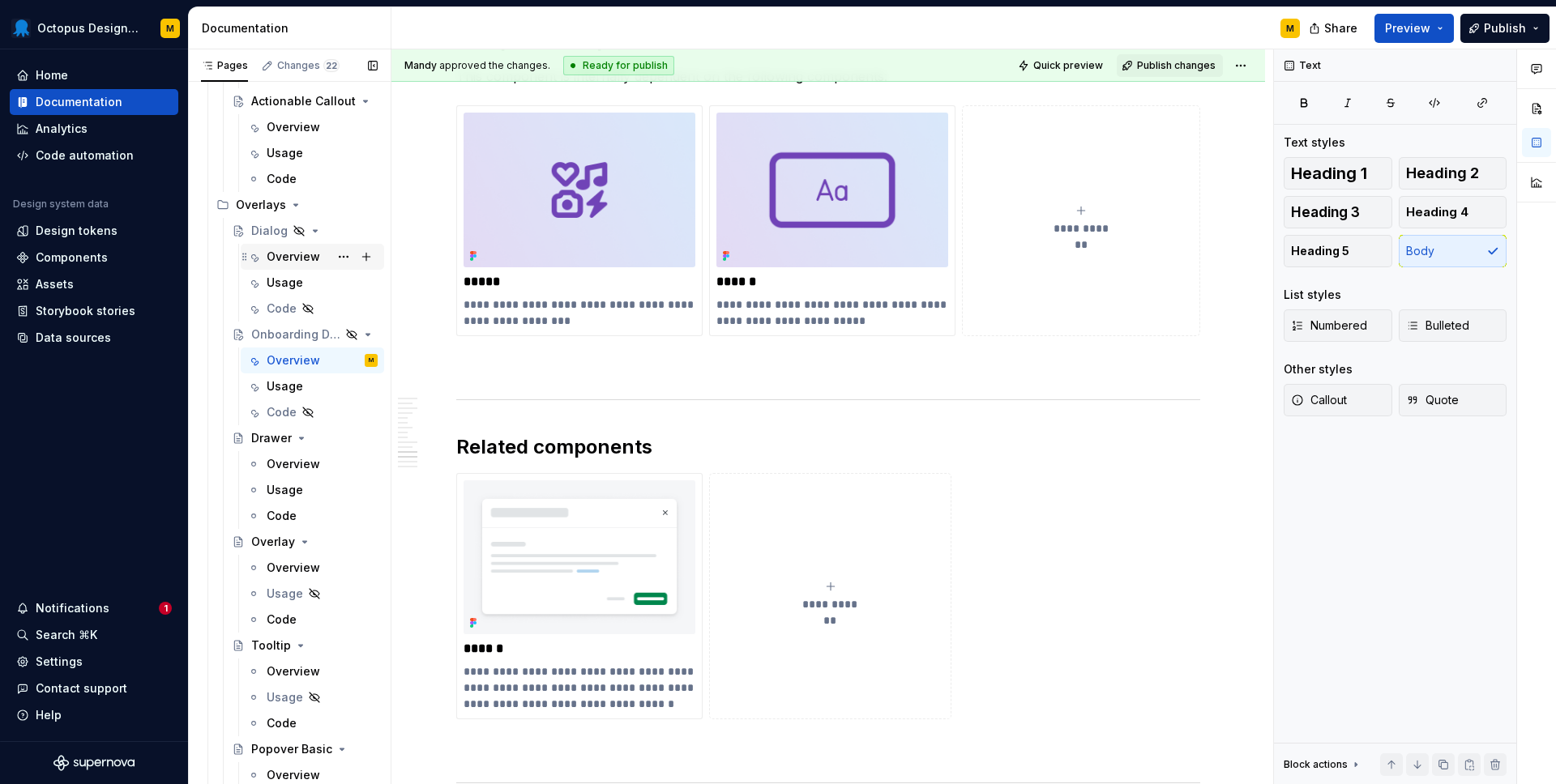
click at [285, 257] on div "Overview" at bounding box center [294, 257] width 54 height 16
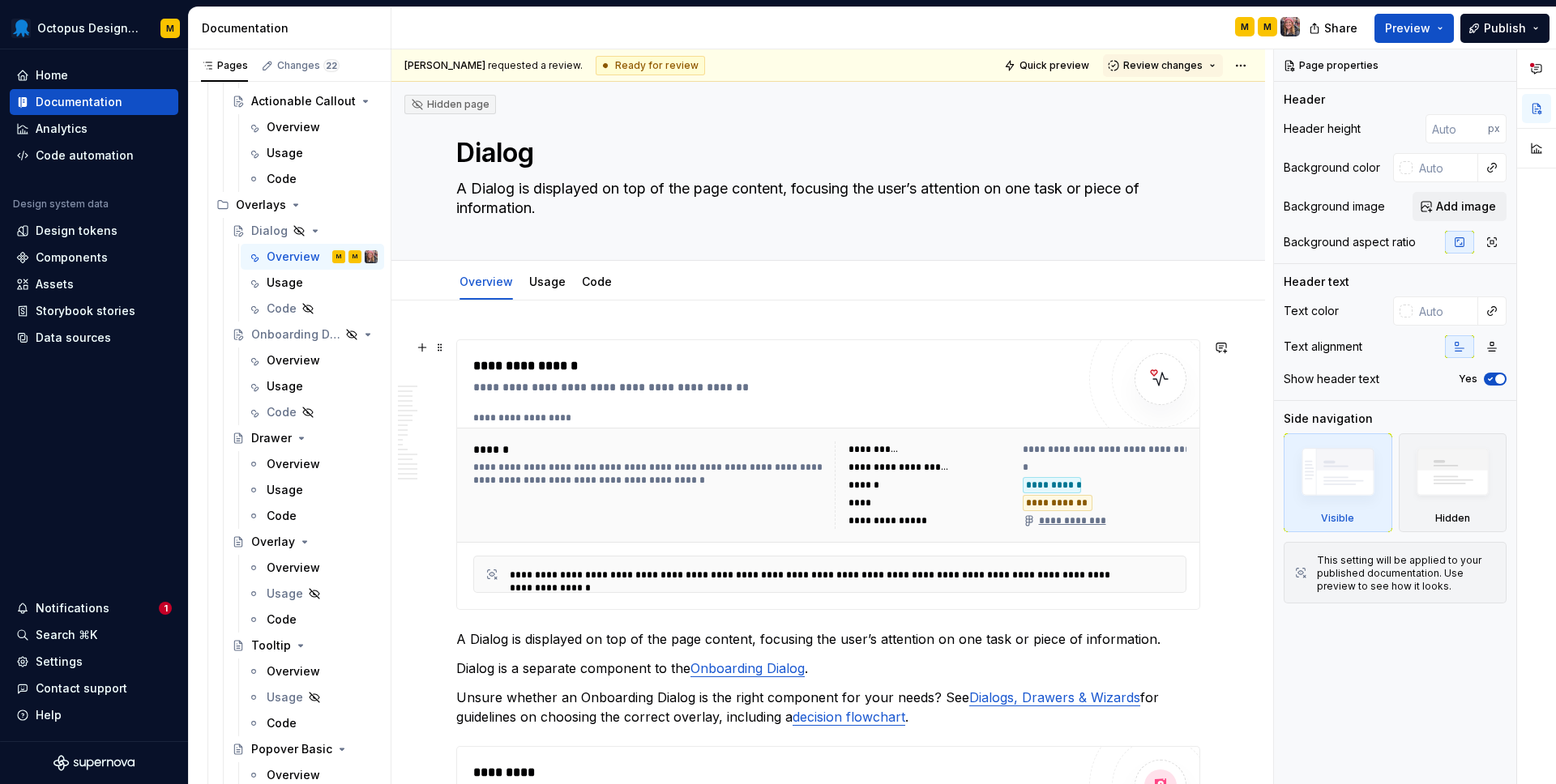
scroll to position [37, 0]
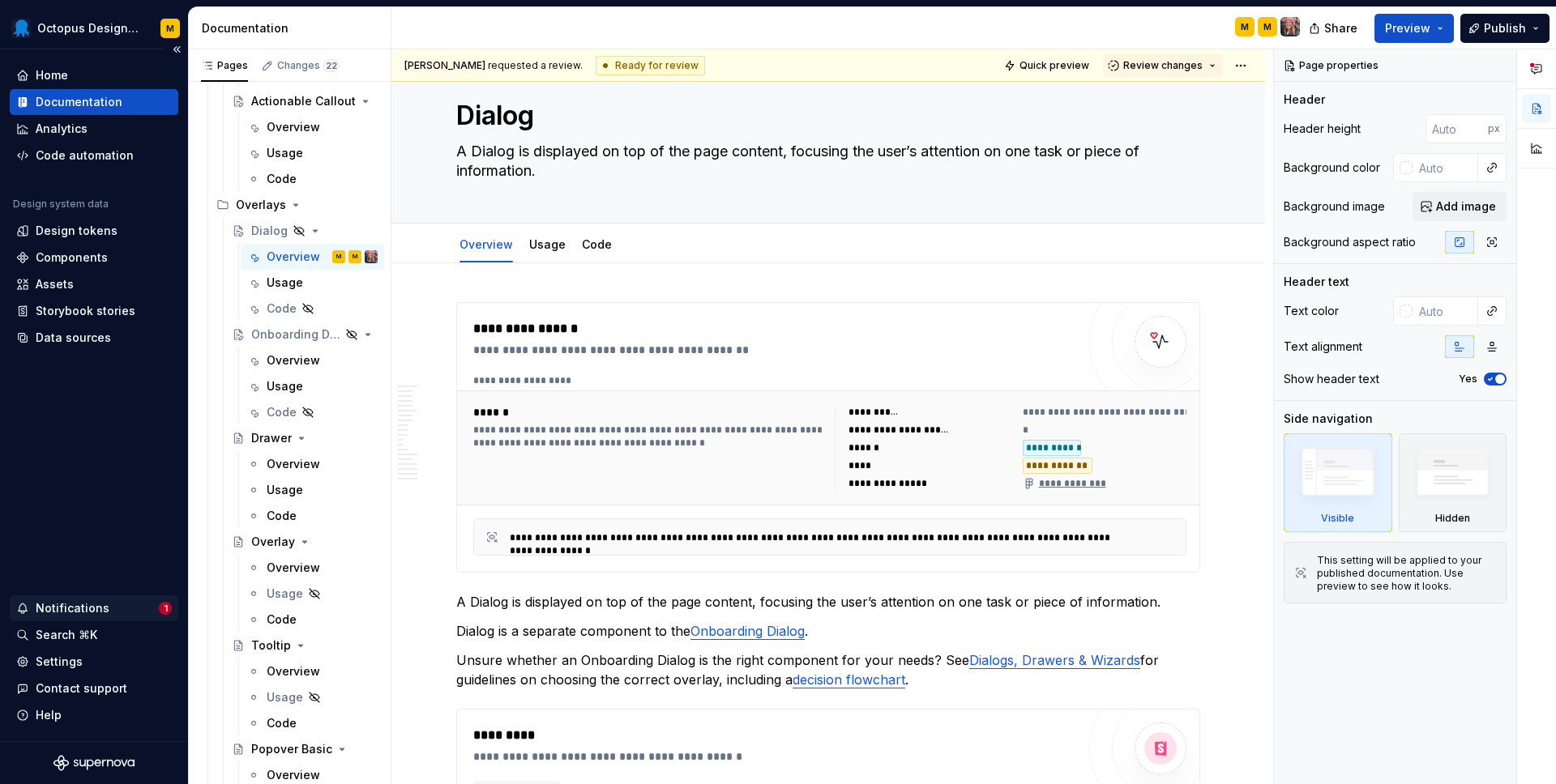
click at [85, 604] on div "Notifications" at bounding box center [72, 609] width 74 height 16
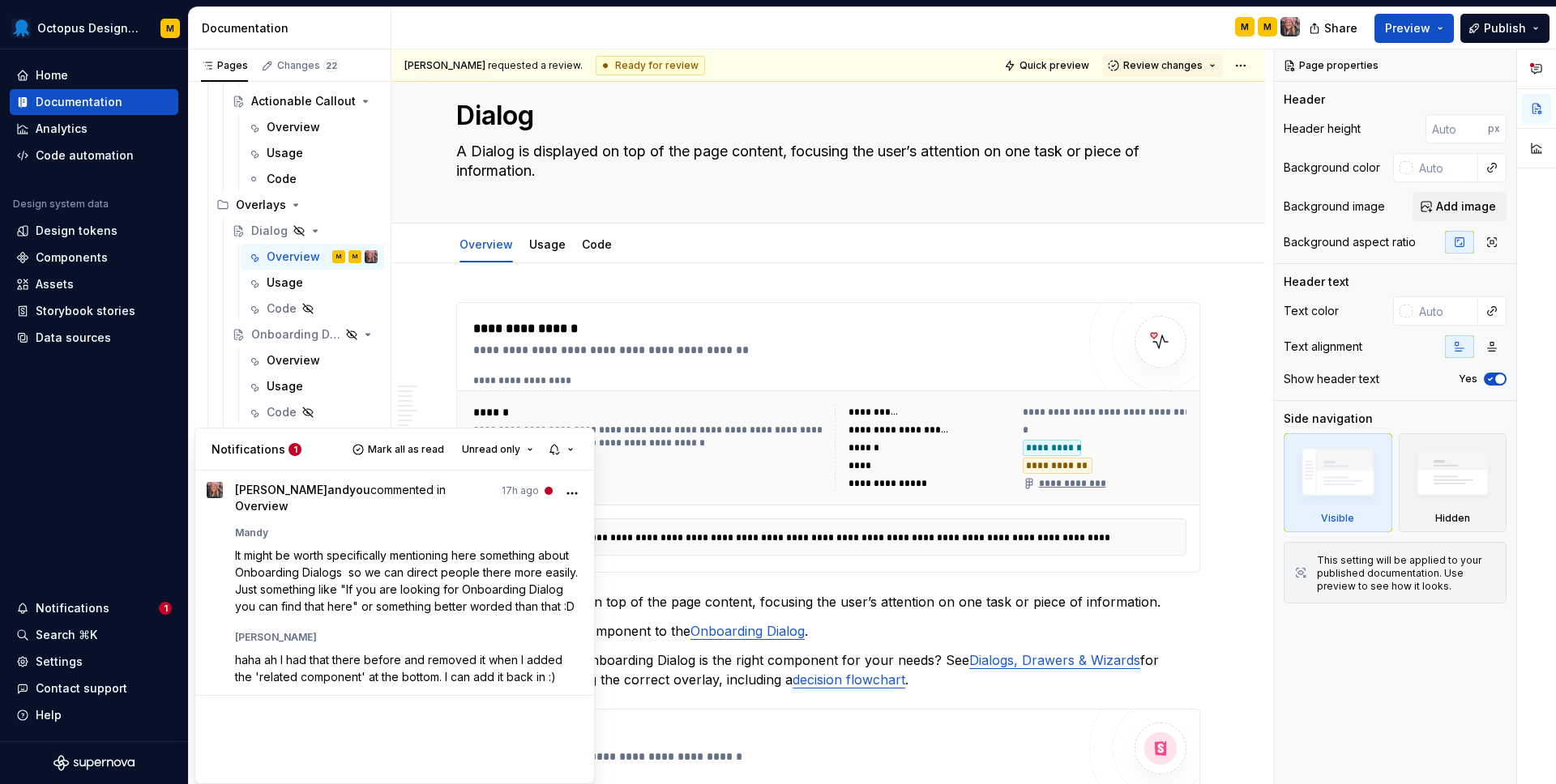
click at [638, 583] on html "Octopus Design System M Home Documentation Analytics Code automation Design sys…" at bounding box center [778, 392] width 1556 height 784
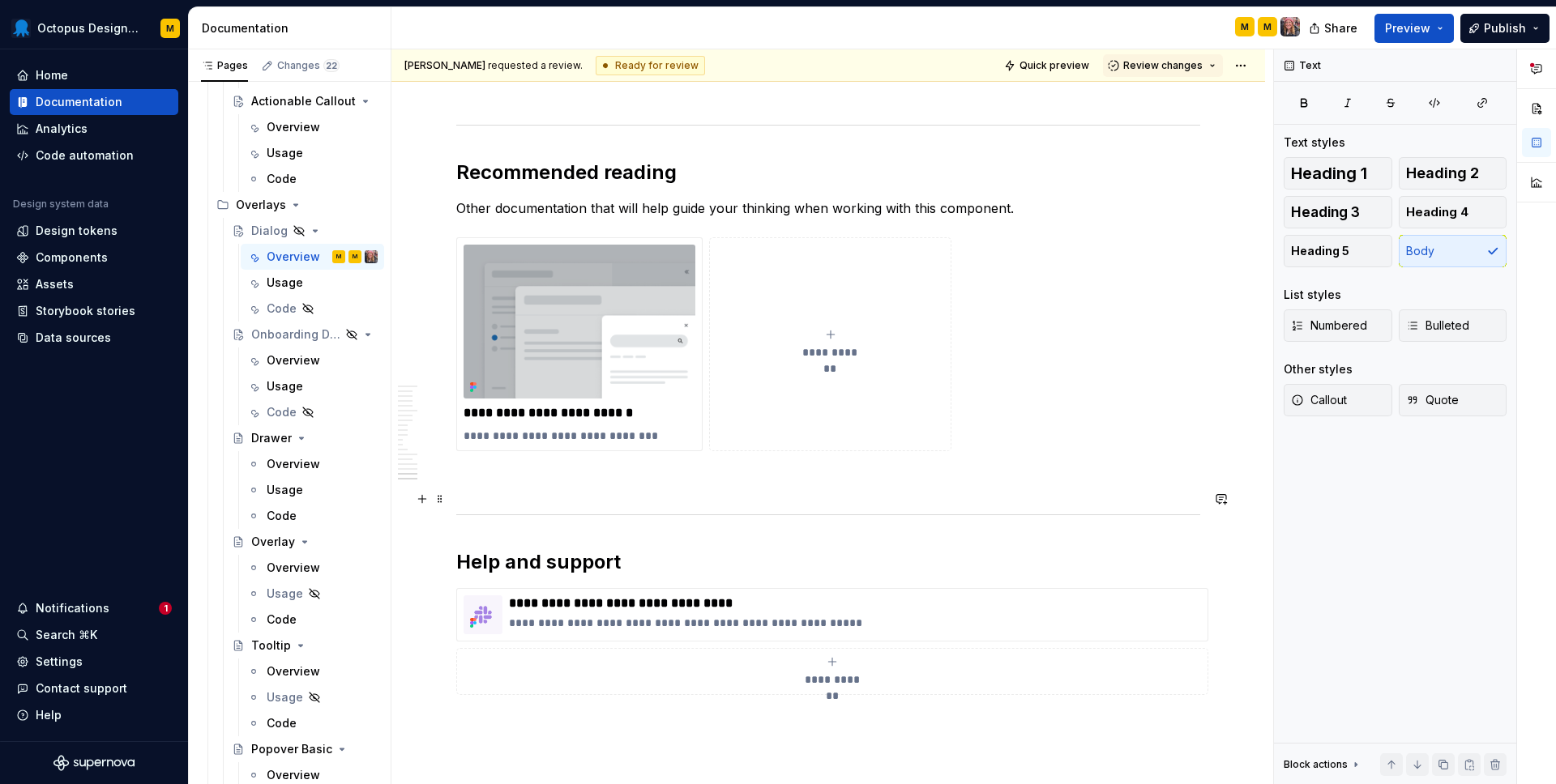
scroll to position [8340, 0]
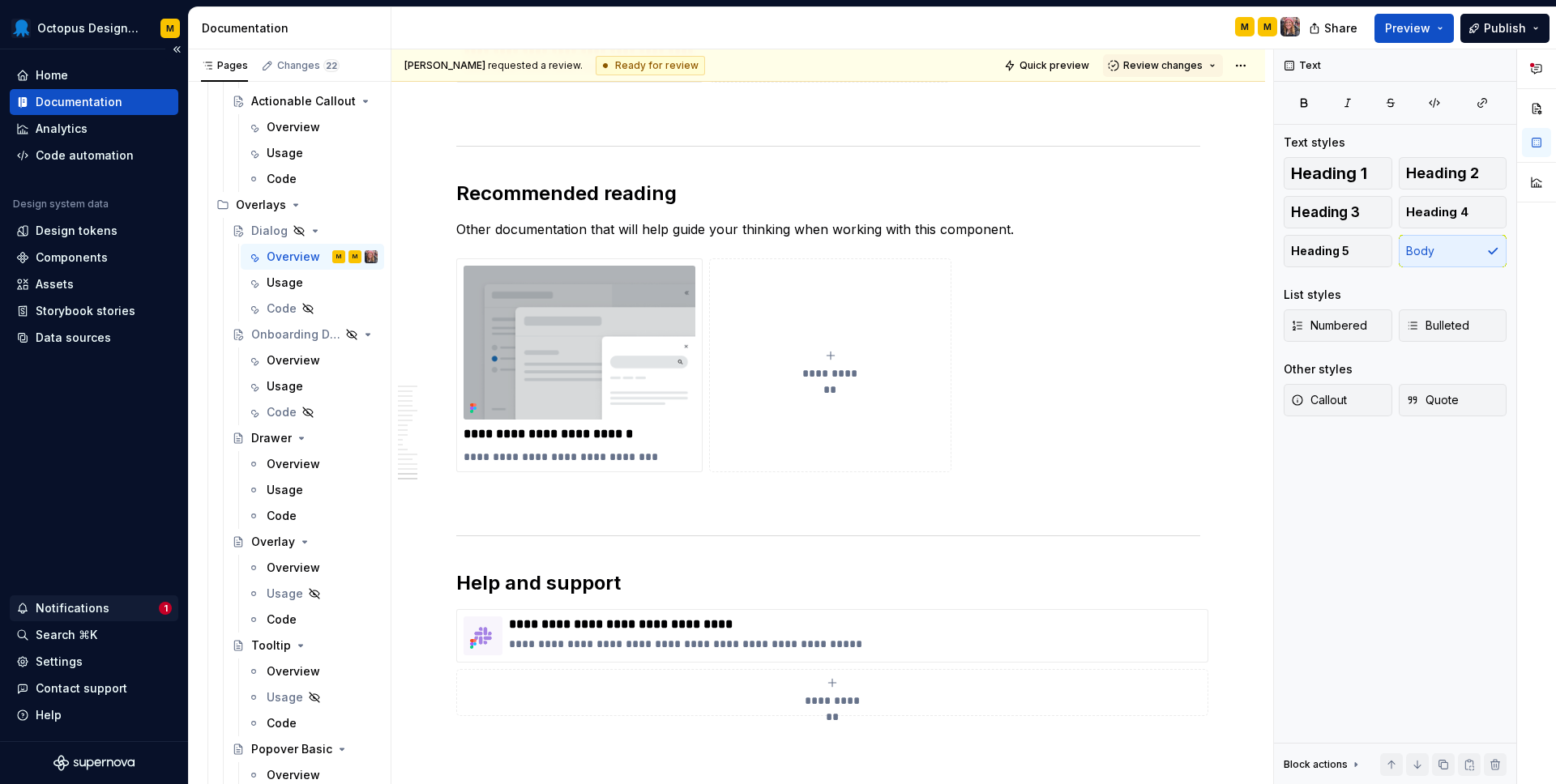
click at [103, 607] on div "Notifications" at bounding box center [72, 609] width 74 height 16
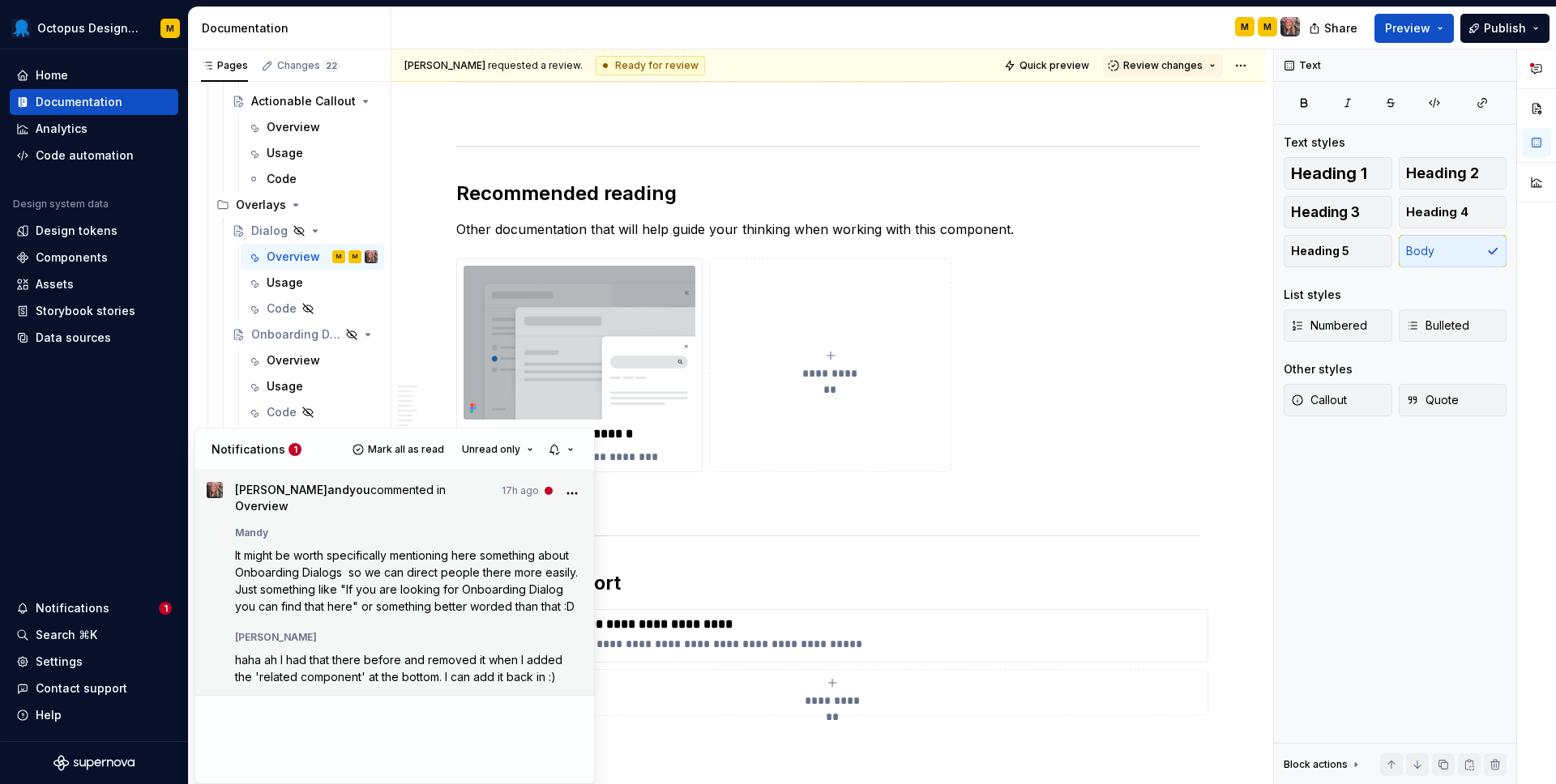
click at [576, 481] on link "RB Rachel Bell and you commented in Overview 17h ago Mandy It might be worth sp…" at bounding box center [395, 583] width 399 height 225
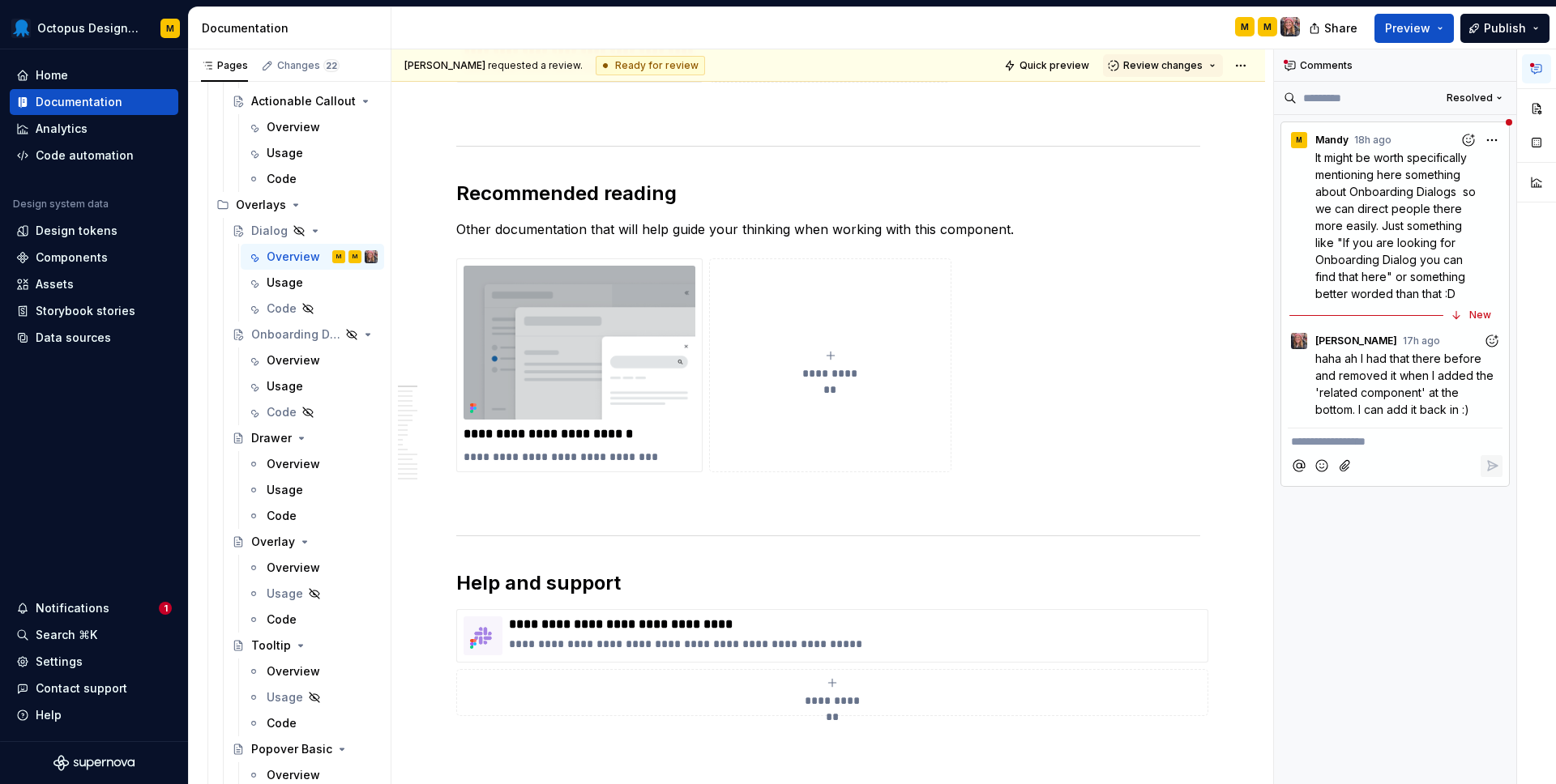
scroll to position [639, 0]
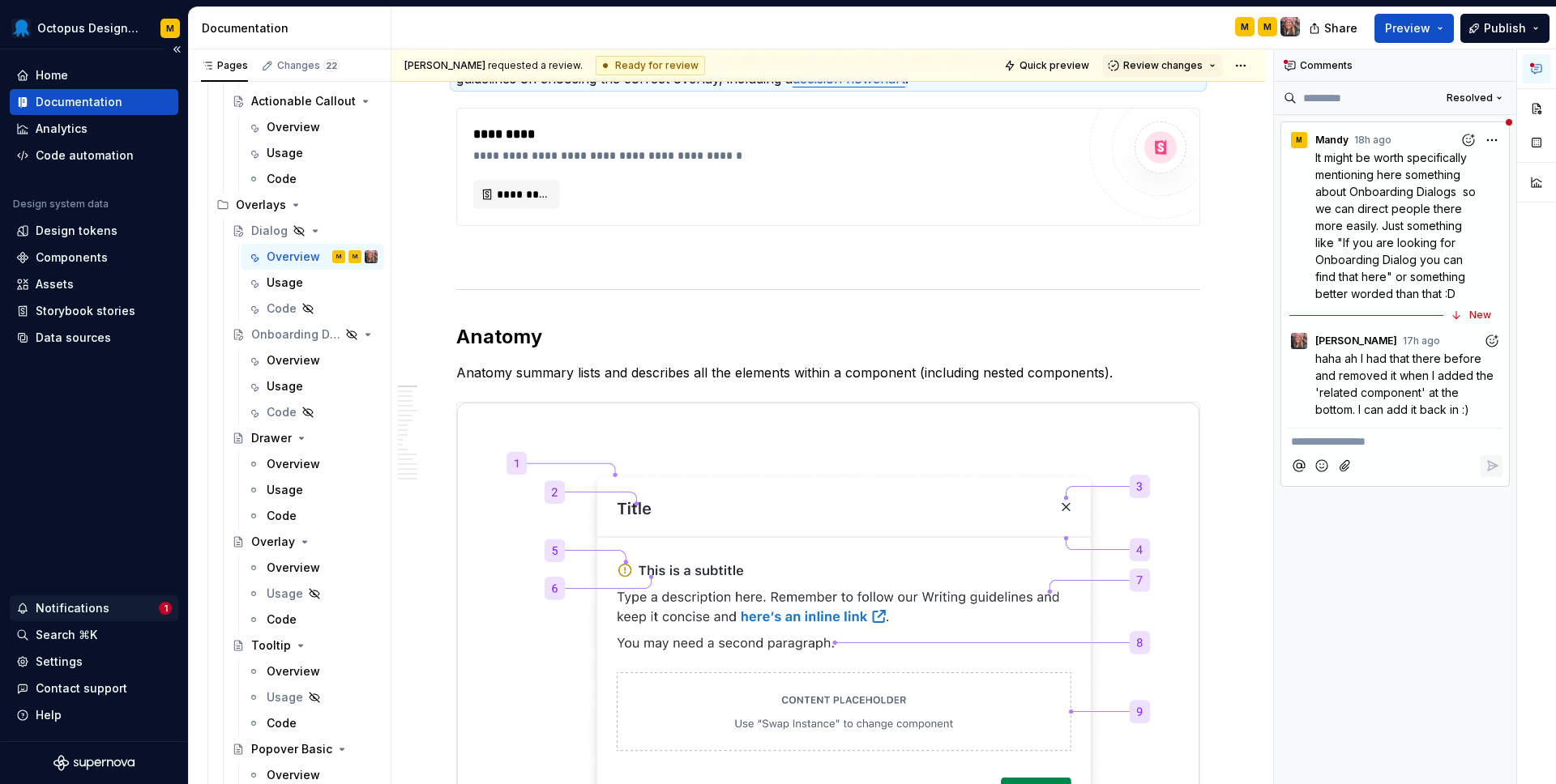
click at [126, 609] on div "Notifications" at bounding box center [88, 609] width 143 height 16
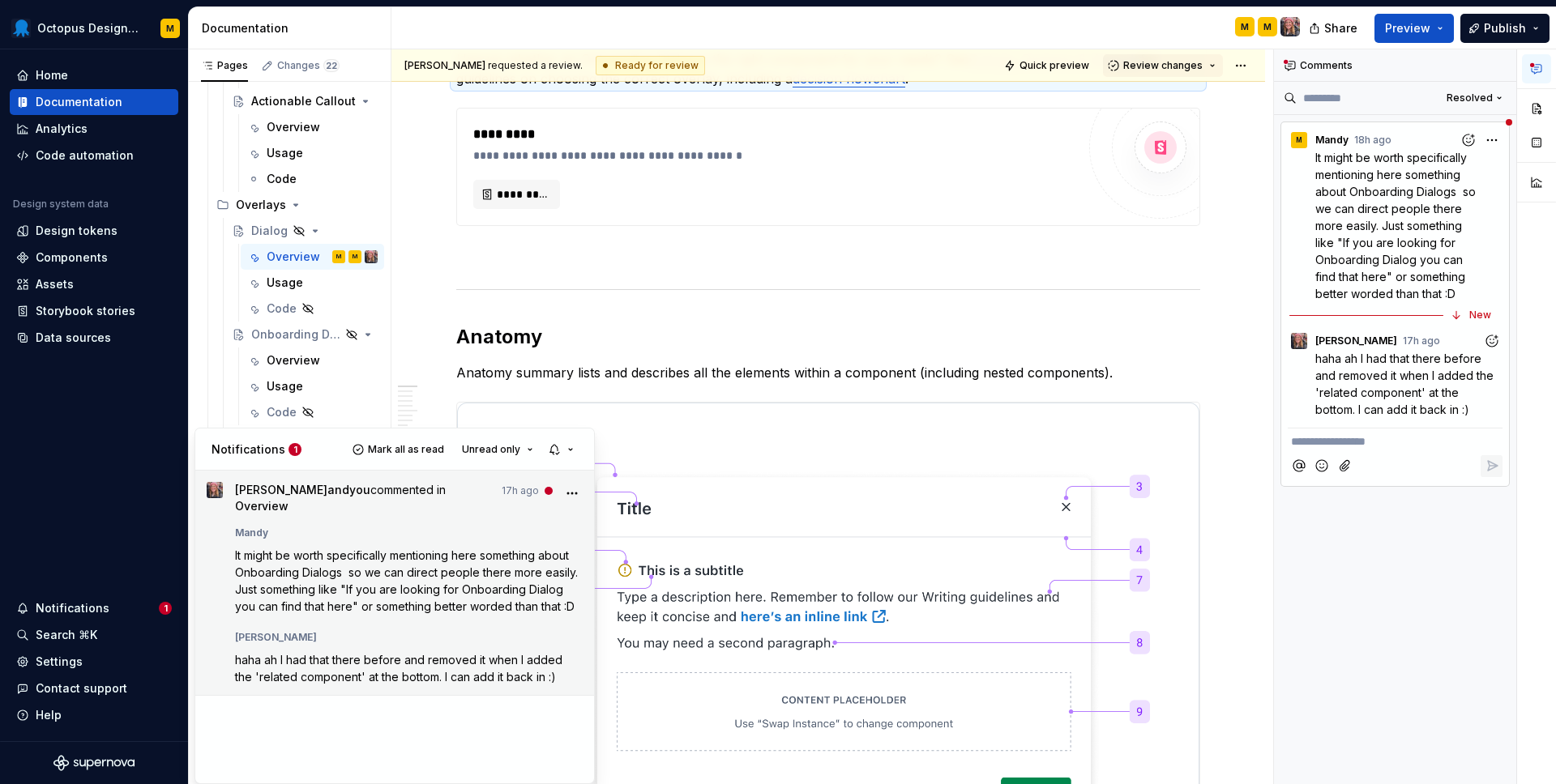
click at [572, 491] on icon "More" at bounding box center [572, 494] width 16 height 16
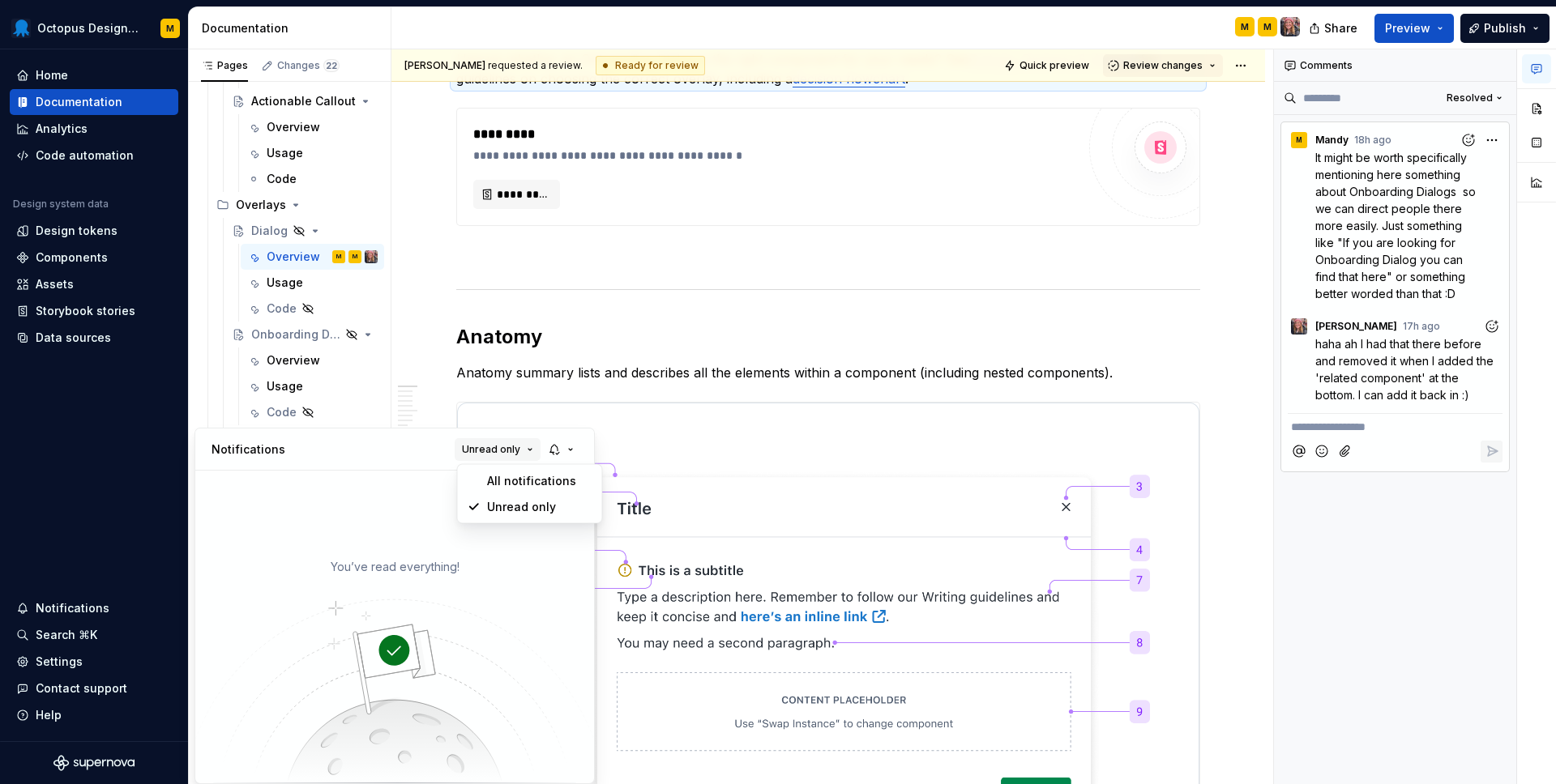
click at [520, 449] on span "Unread only" at bounding box center [491, 450] width 58 height 13
click at [509, 483] on div "All notifications" at bounding box center [540, 482] width 105 height 16
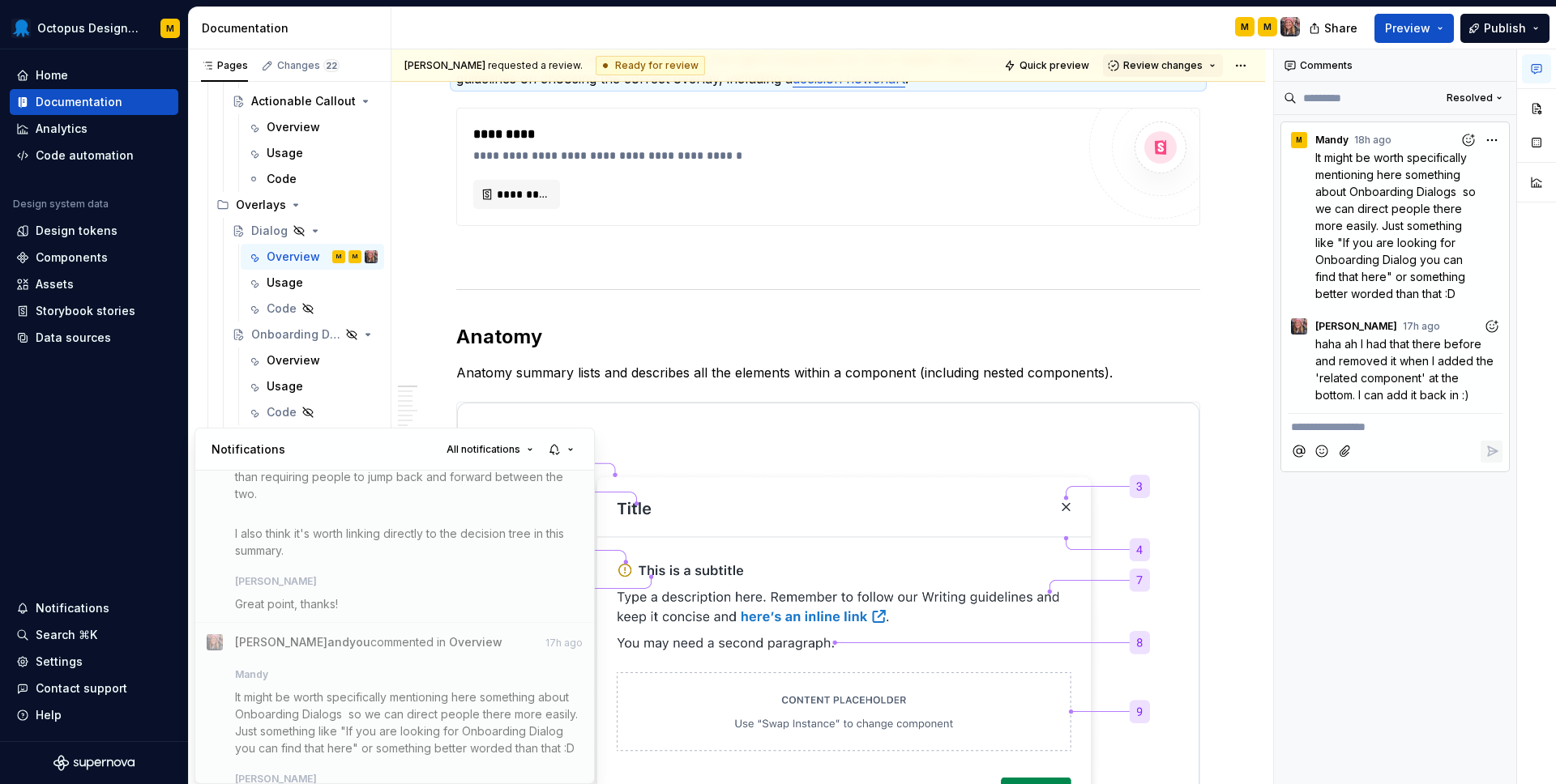
scroll to position [618, 0]
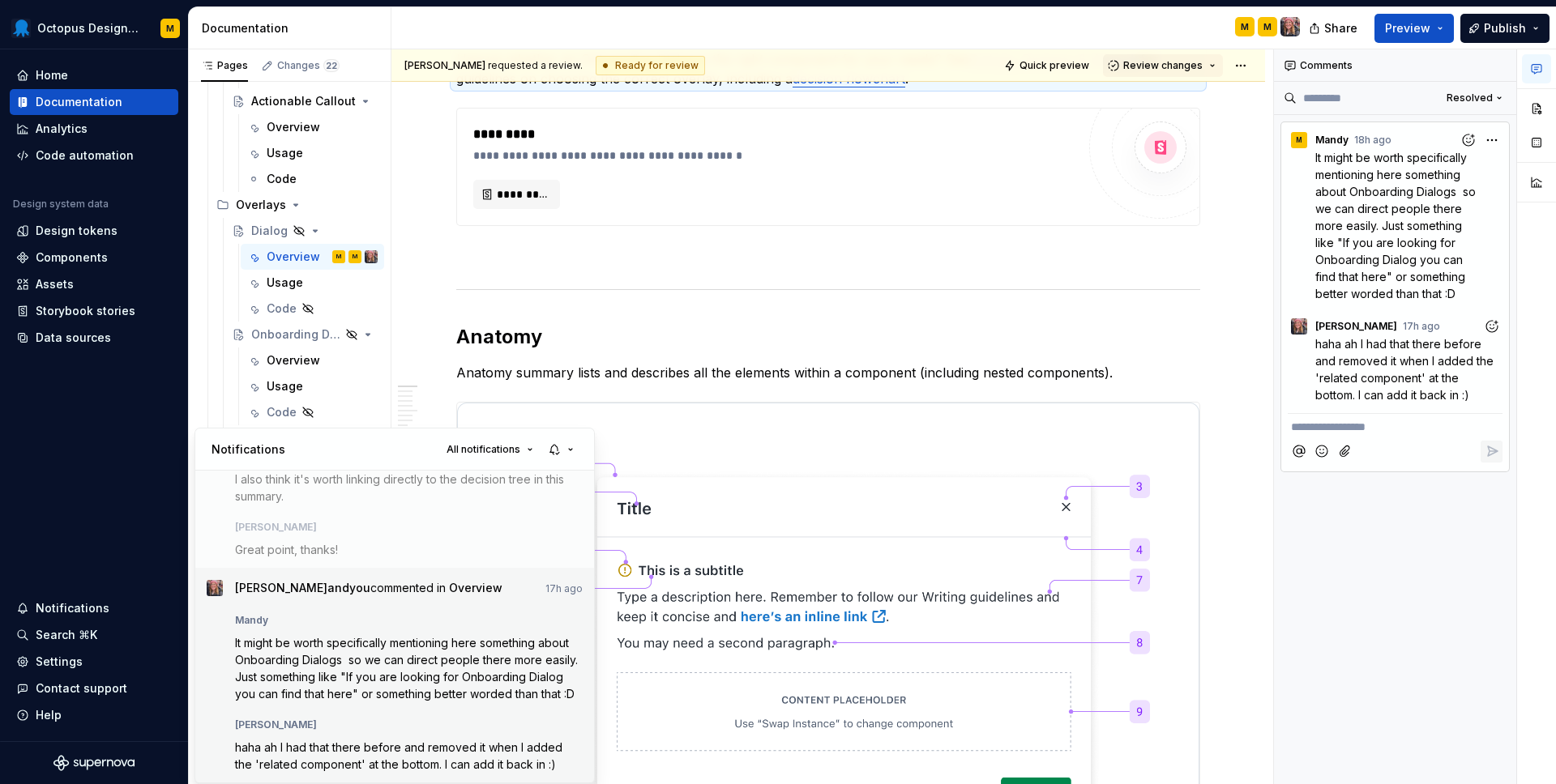
click at [304, 628] on div "Mandy It might be worth specifically mentioning here something about Onboarding…" at bounding box center [409, 654] width 349 height 93
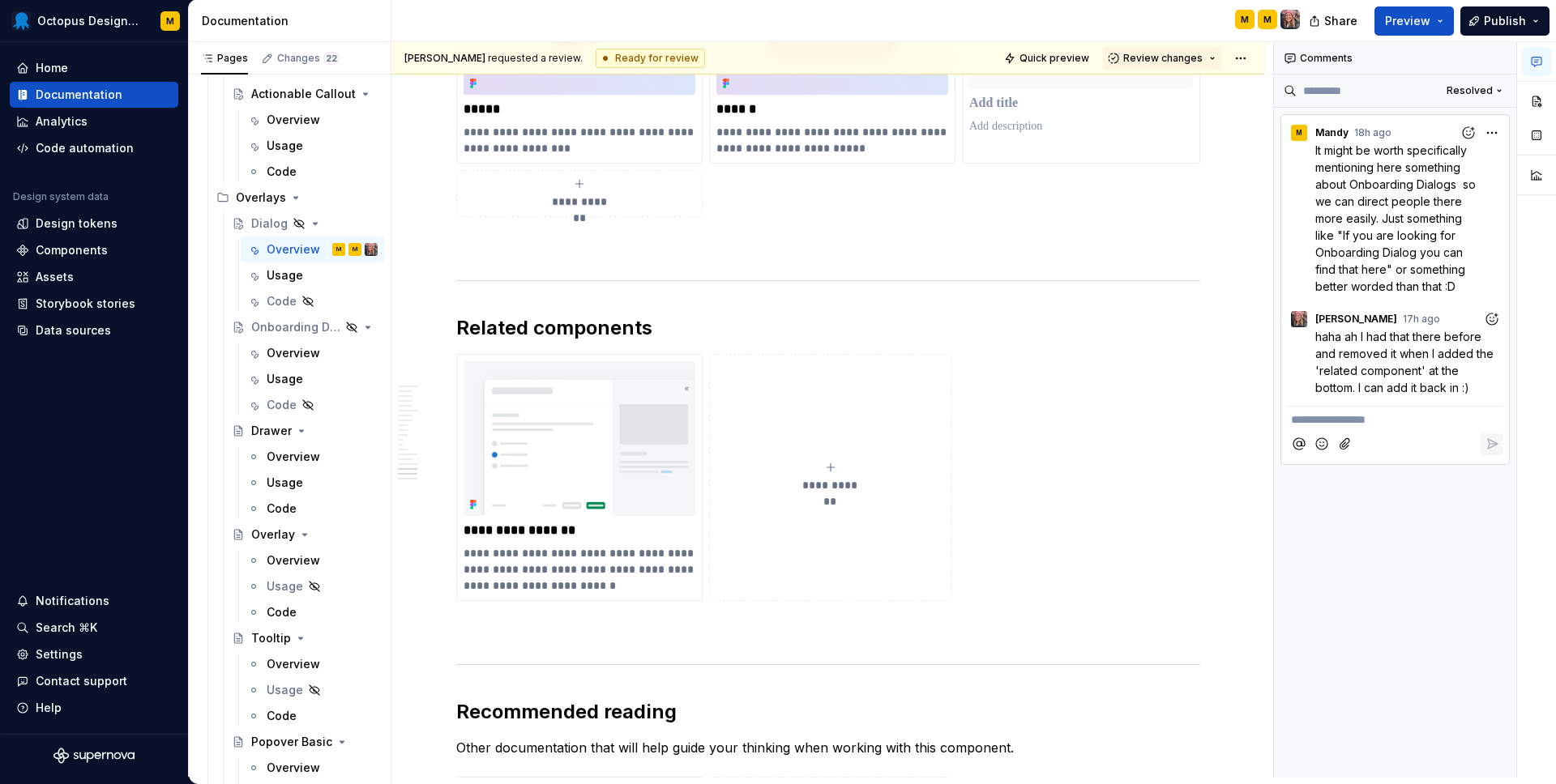
scroll to position [7811, 0]
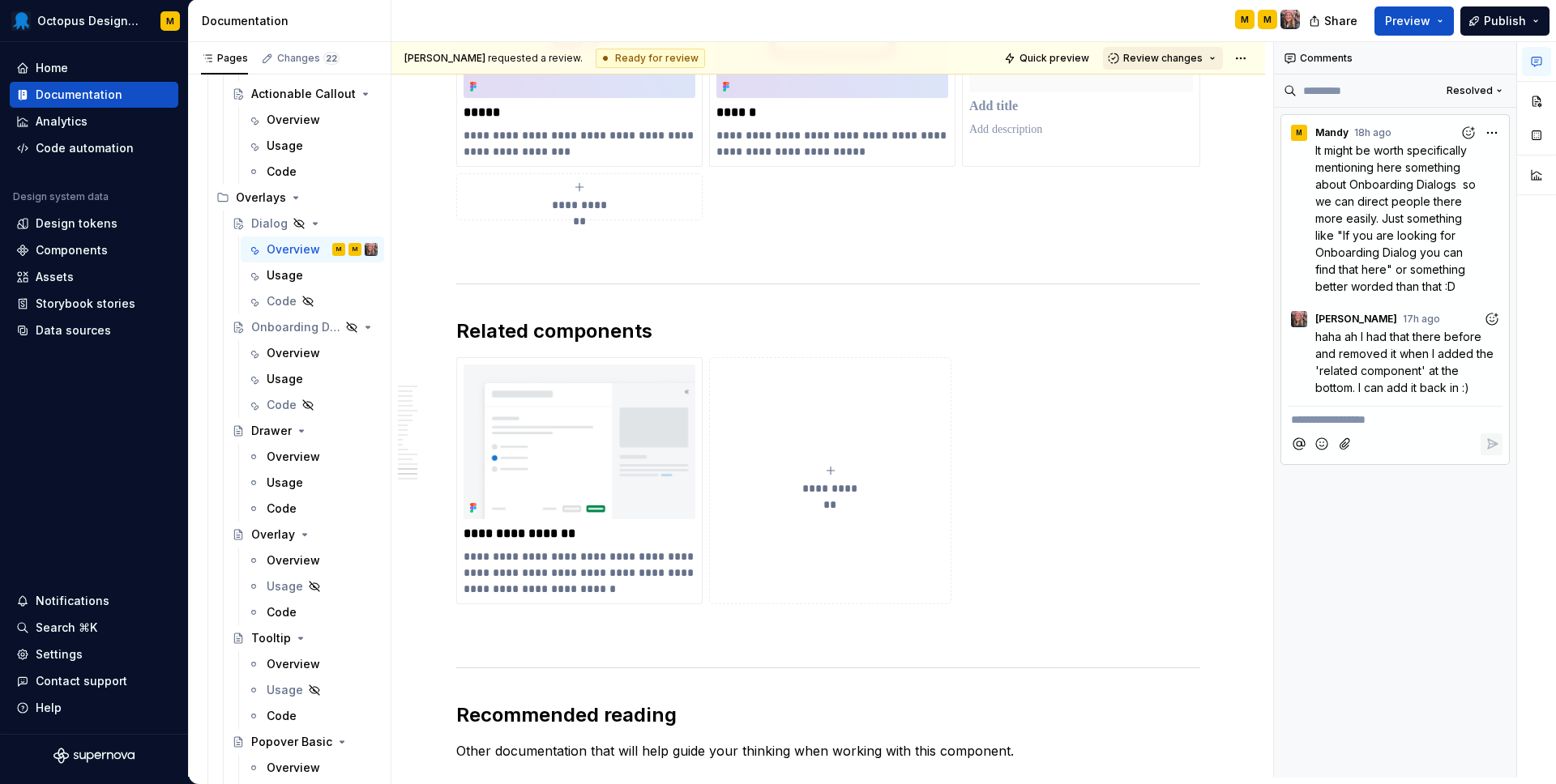
click at [1185, 56] on span "Review changes" at bounding box center [1163, 58] width 79 height 13
click at [1172, 96] on div "Approve" at bounding box center [1215, 90] width 142 height 16
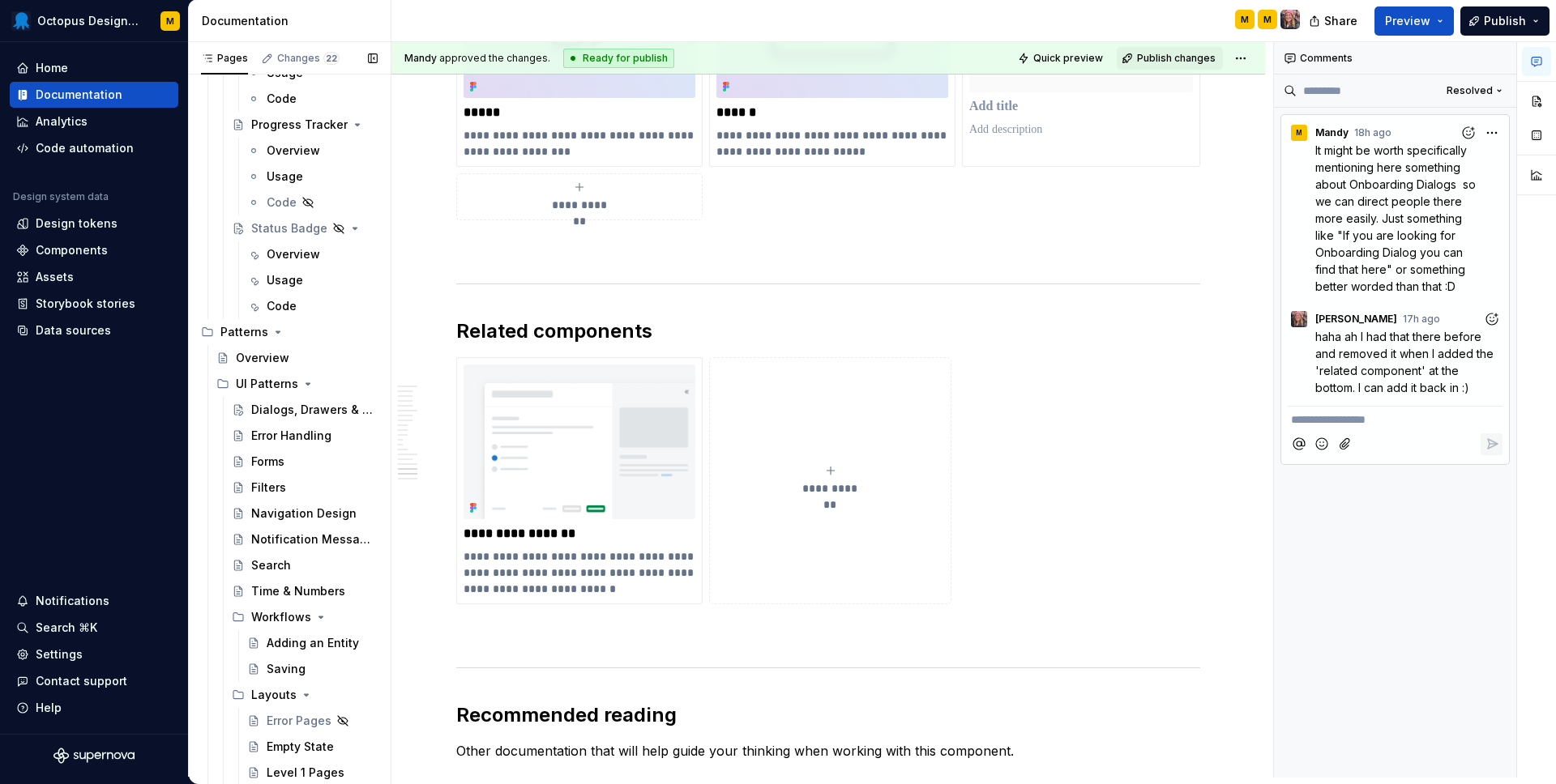
scroll to position [4844, 0]
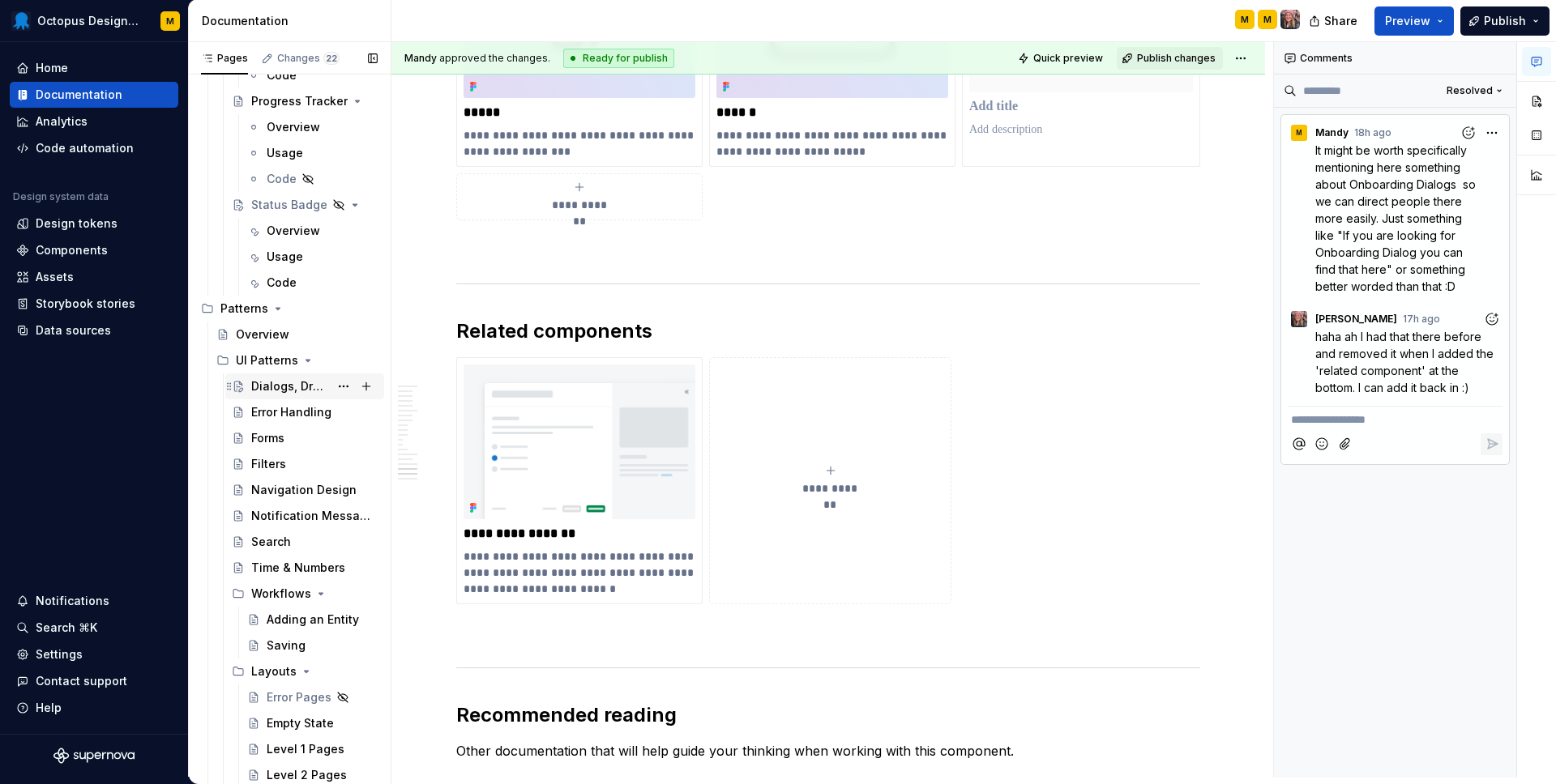
click at [307, 386] on div "Dialogs, Drawers & Wizards" at bounding box center [290, 387] width 78 height 16
click at [289, 389] on div "Dialogs, Drawers & Wizards" at bounding box center [290, 387] width 78 height 16
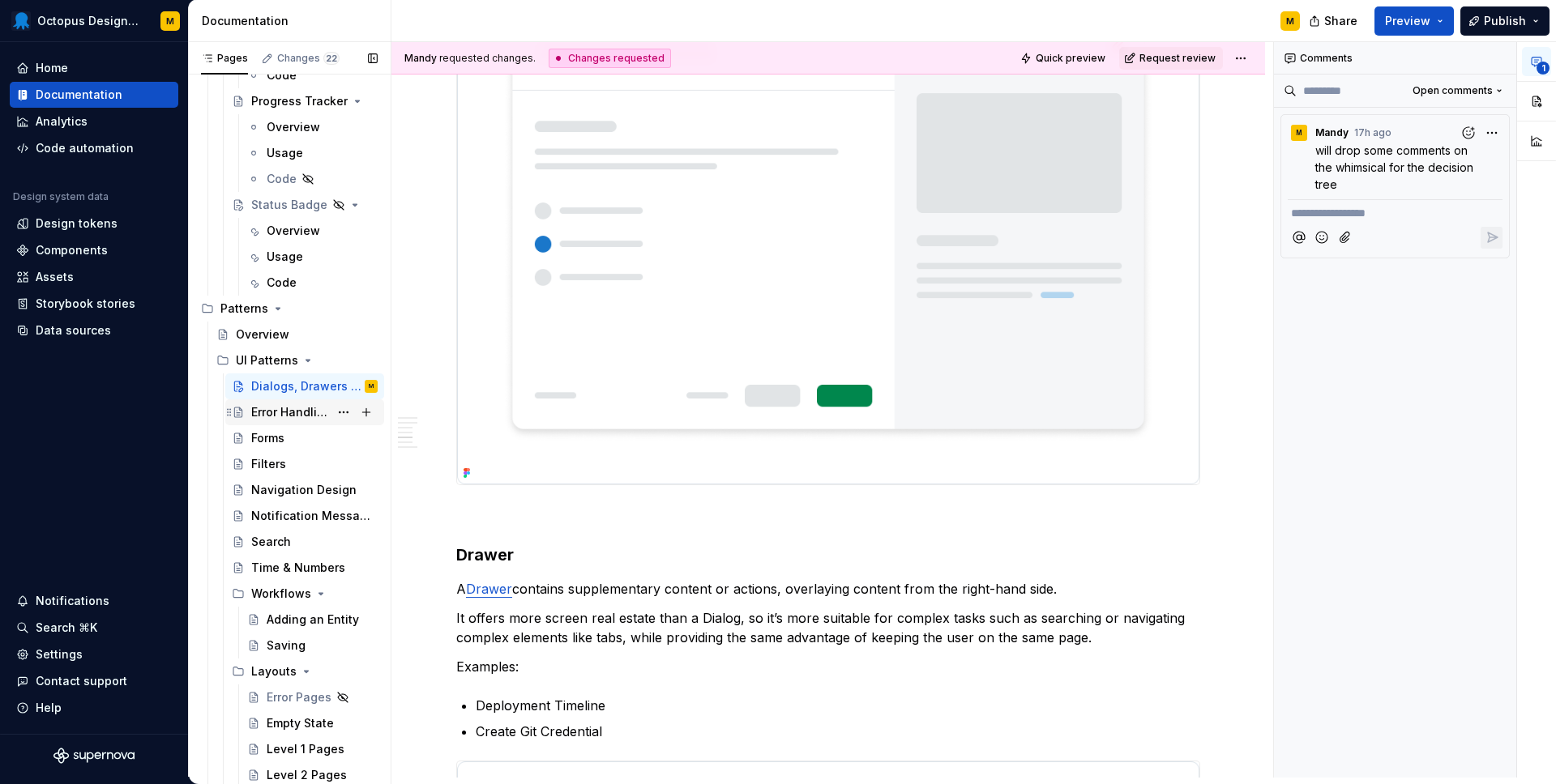
scroll to position [1620, 0]
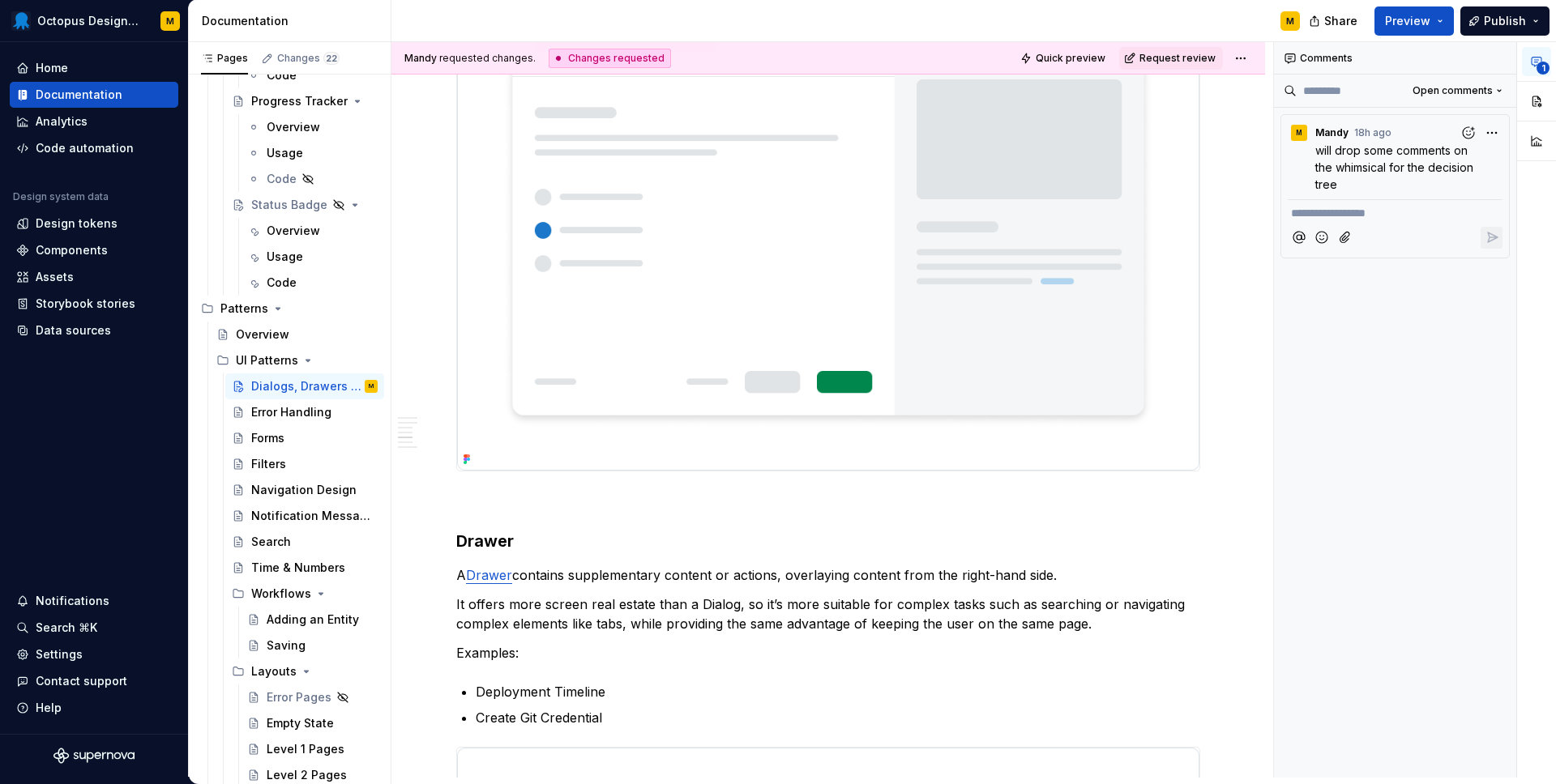
type textarea "*"
